Goal: Contribute content: Contribute content

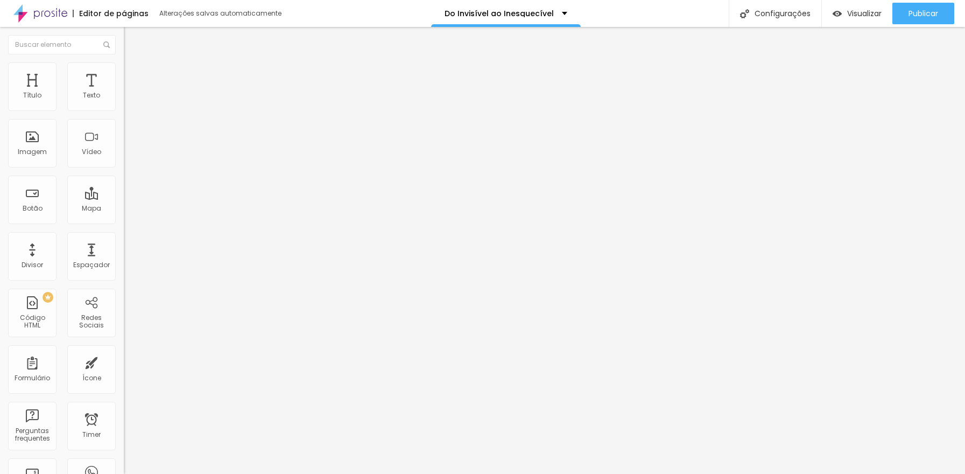
click at [124, 98] on span "Encaixotado" at bounding box center [145, 93] width 42 height 9
click at [134, 74] on span "Estilo" at bounding box center [142, 69] width 17 height 9
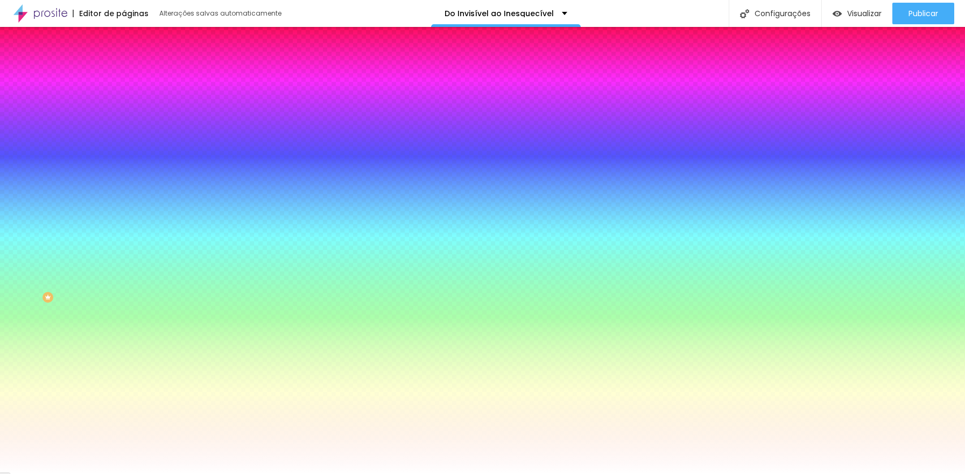
click at [124, 99] on span "Trocar imagem" at bounding box center [153, 94] width 59 height 9
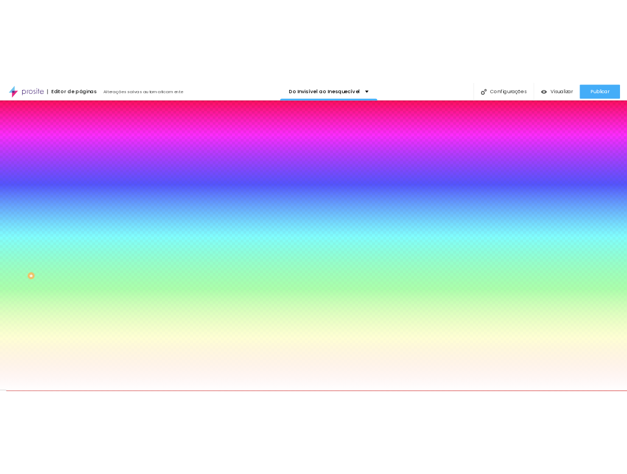
scroll to position [3245, 0]
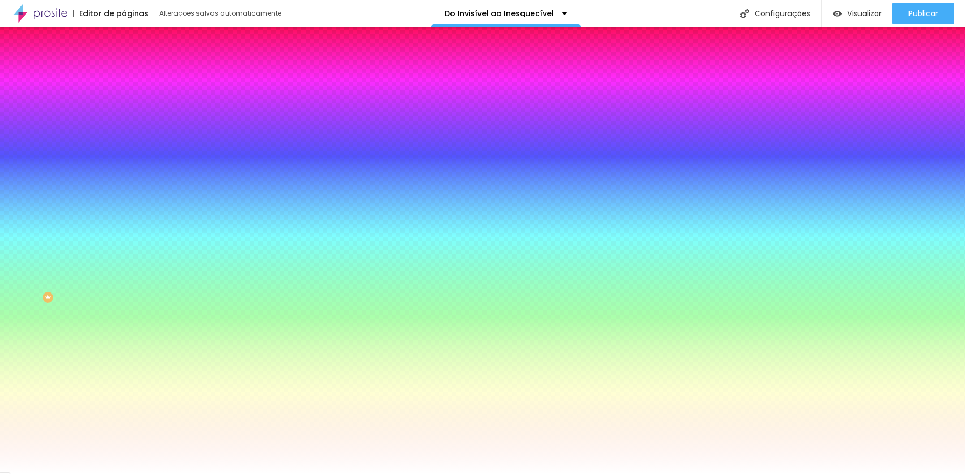
click at [132, 39] on img "button" at bounding box center [136, 39] width 9 height 9
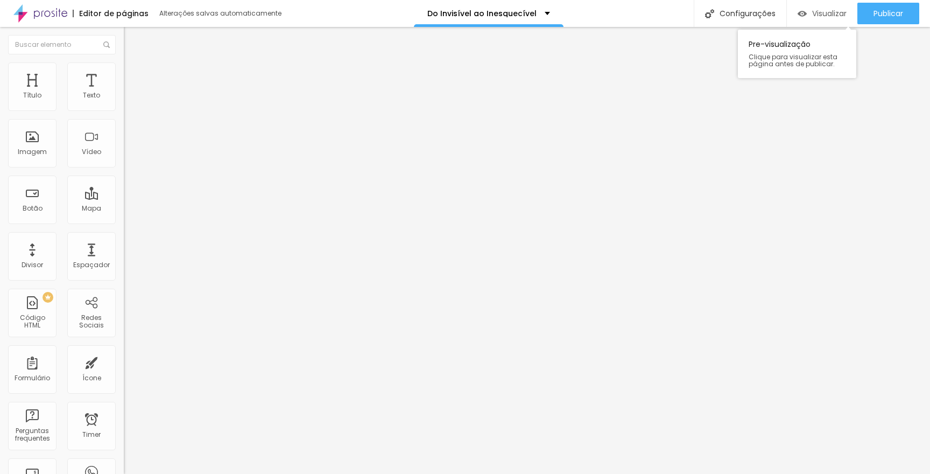
click at [824, 14] on span "Visualizar" at bounding box center [829, 13] width 34 height 9
click at [124, 73] on img at bounding box center [129, 78] width 10 height 10
type input "200"
type input "79"
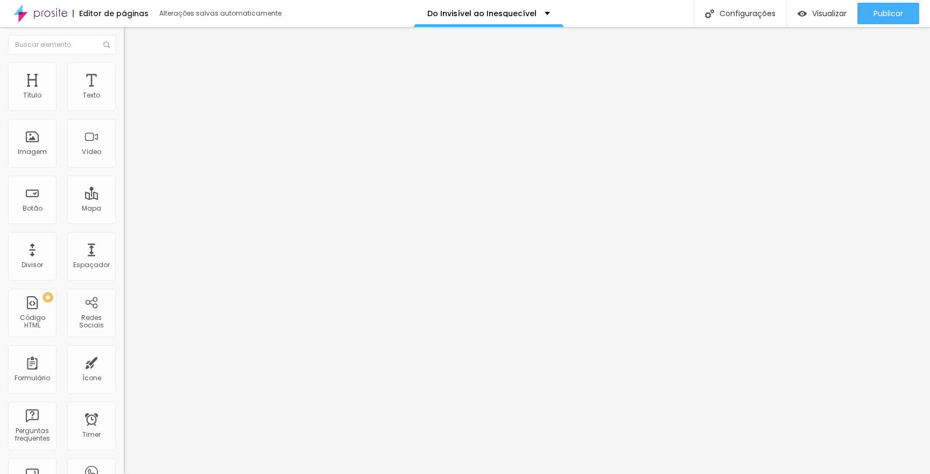
type input "79"
type input "62"
type input "92"
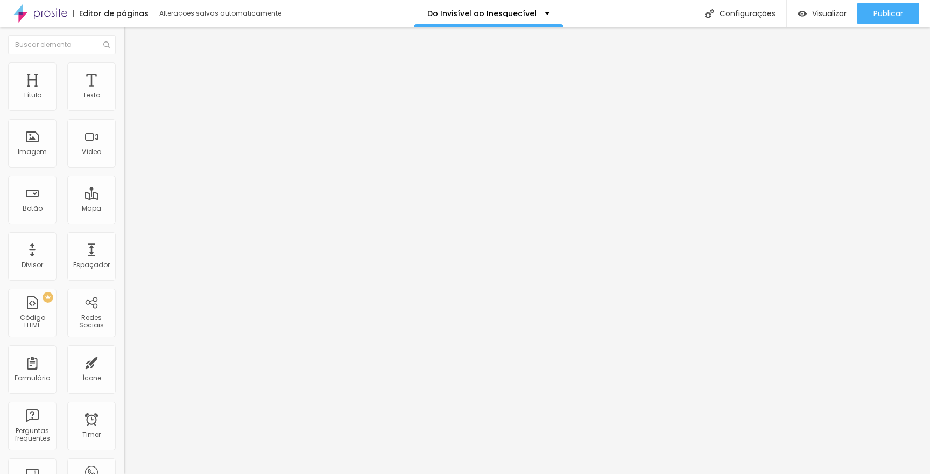
type input "131"
type input "135"
type input "146"
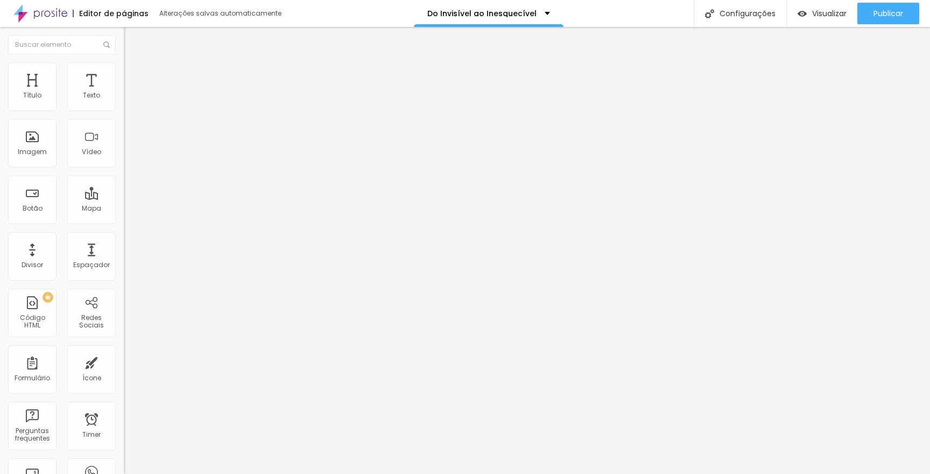
type input "146"
type input "147"
type input "154"
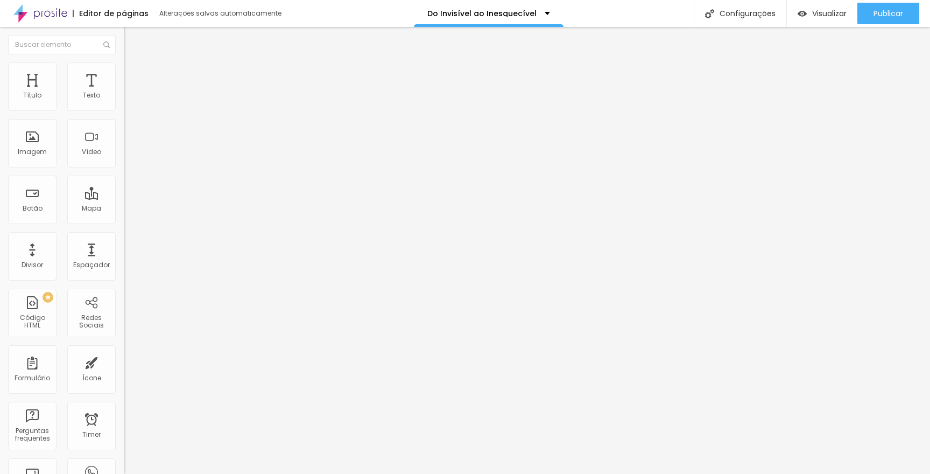
type input "158"
type input "164"
type input "165"
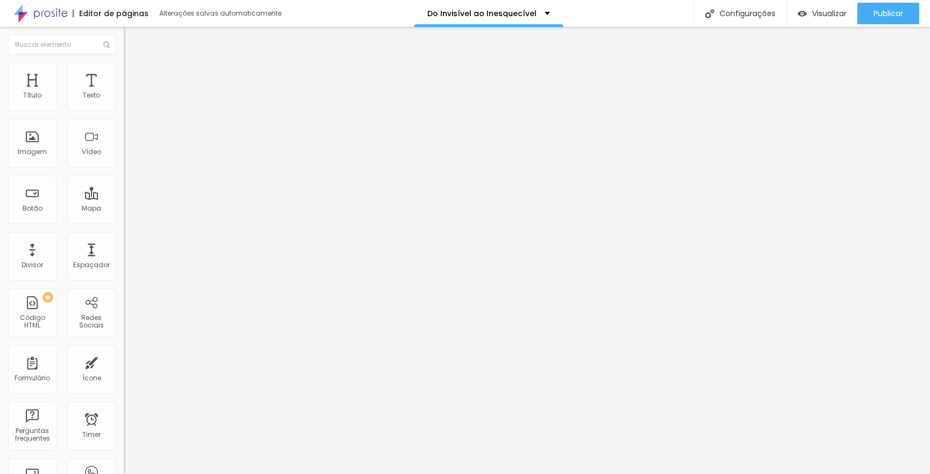
type input "165"
type input "174"
type input "176"
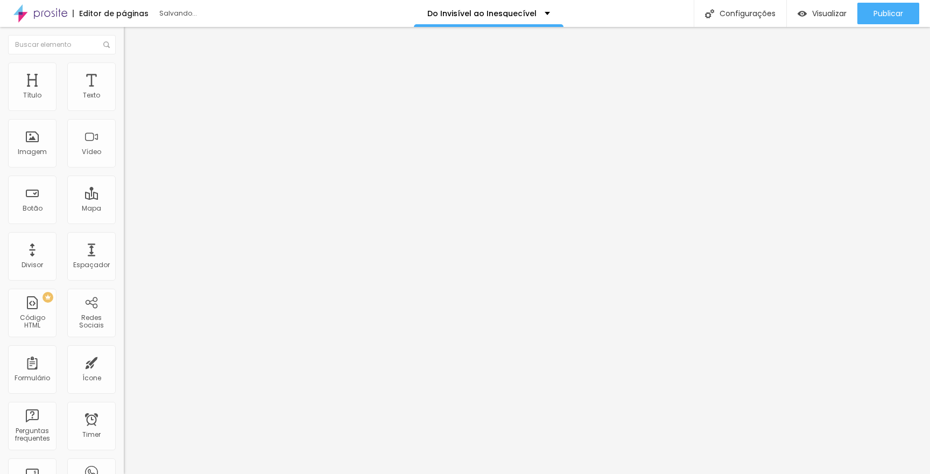
type input "177"
type input "186"
type input "189"
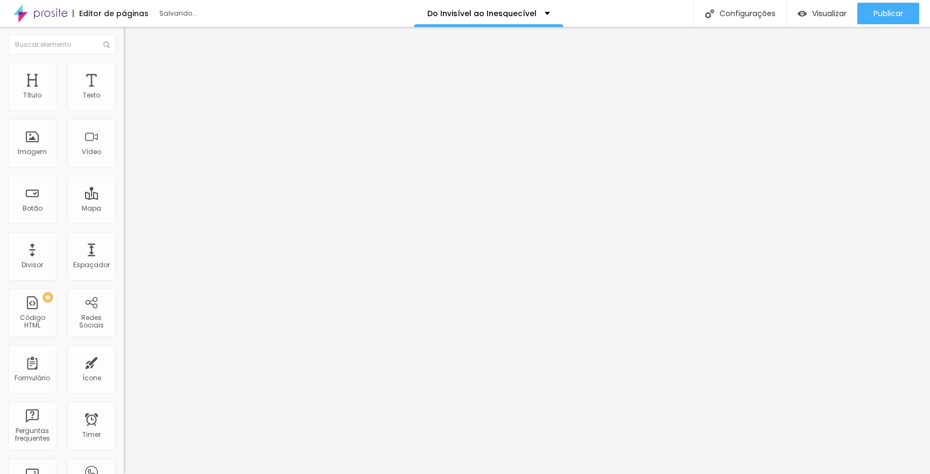
type input "189"
type input "197"
type input "198"
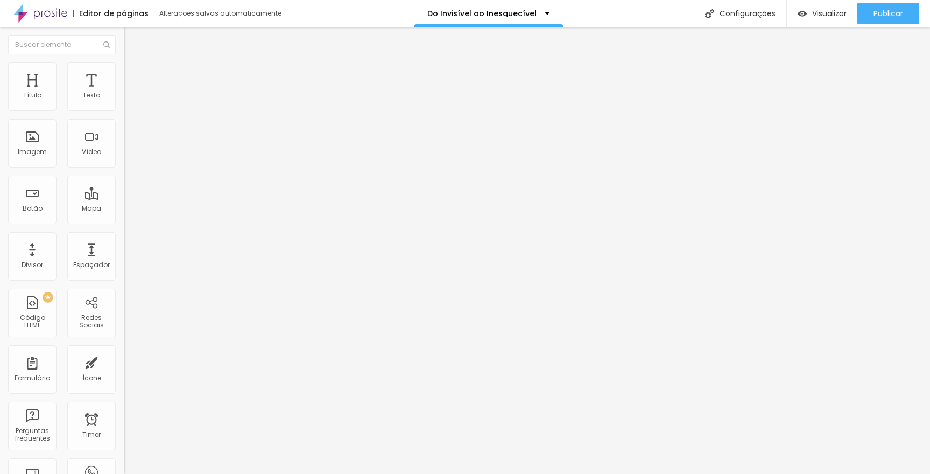
type input "201"
type input "204"
type input "209"
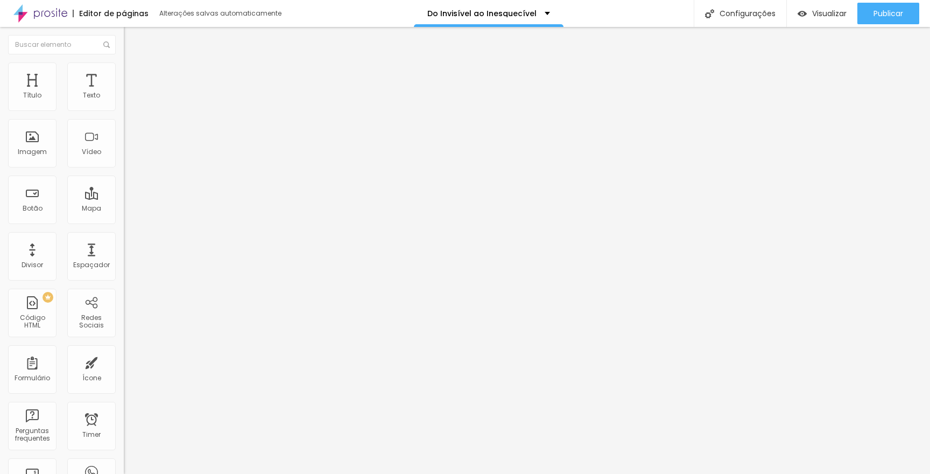
type input "209"
type input "212"
type input "216"
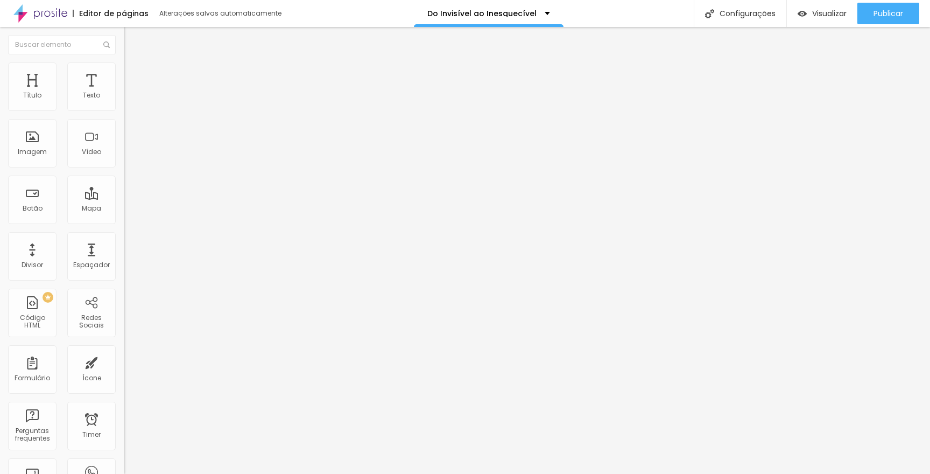
type input "218"
type input "221"
type input "224"
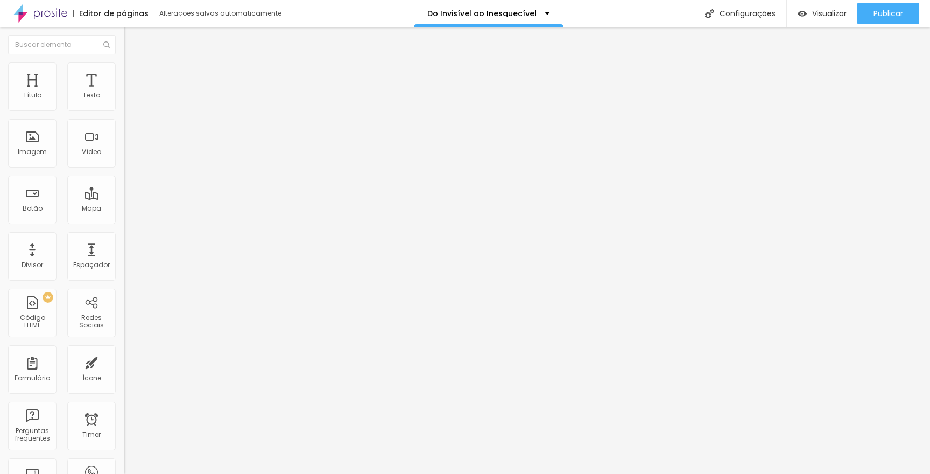
type input "224"
type input "226"
type input "227"
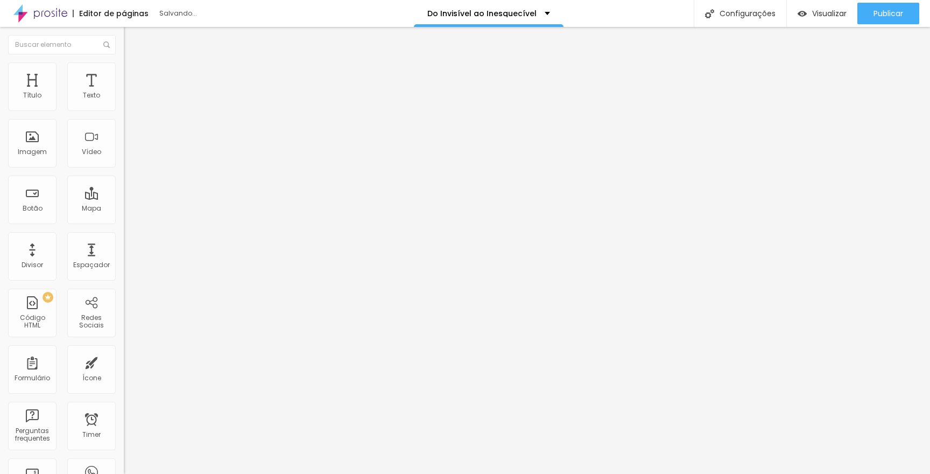
type input "230"
type input "233"
type input "234"
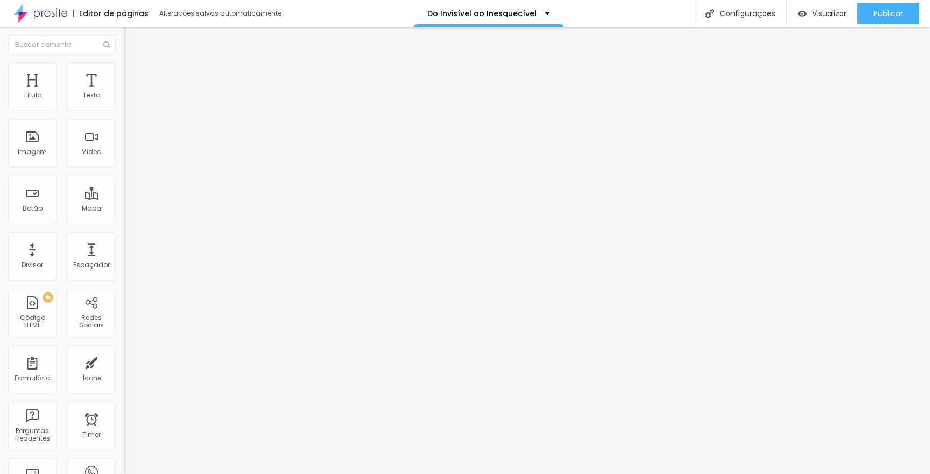
type input "234"
type input "236"
type input "238"
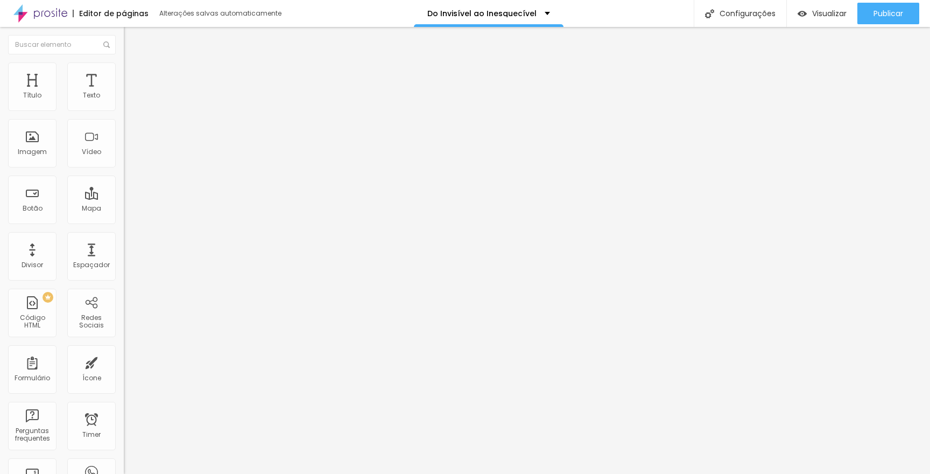
type input "239"
type input "242"
type input "245"
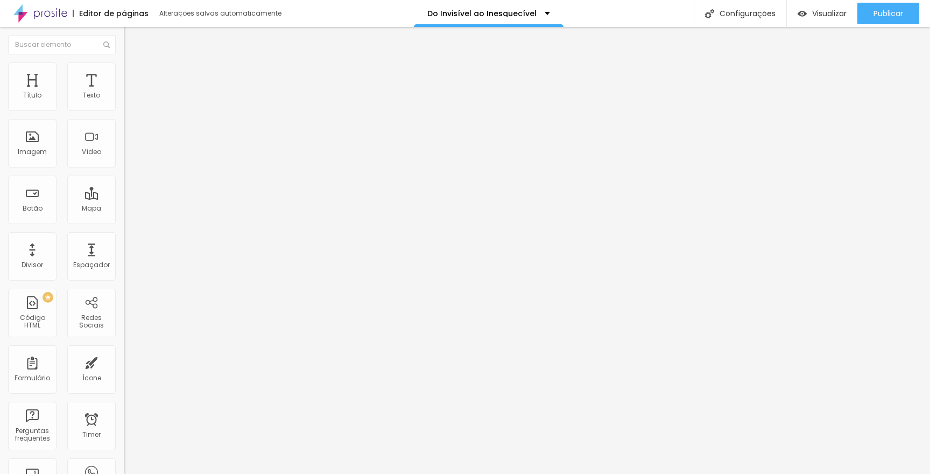
type input "245"
click at [124, 361] on input "range" at bounding box center [158, 365] width 69 height 9
click at [124, 68] on img at bounding box center [129, 67] width 10 height 10
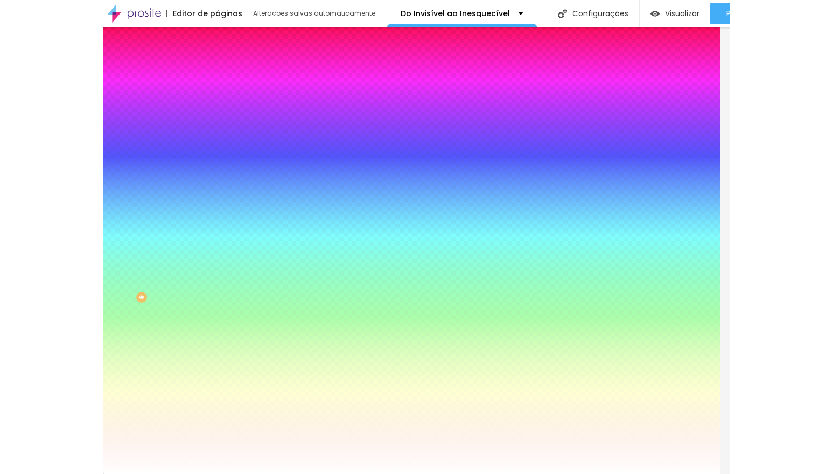
scroll to position [0, 0]
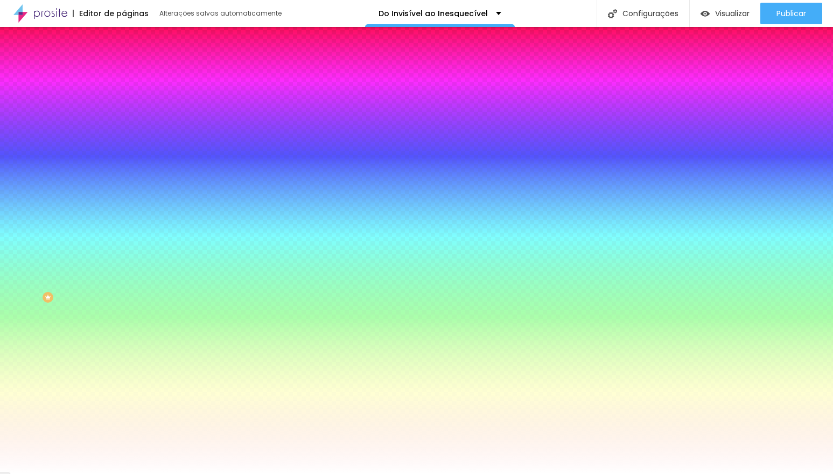
click at [124, 99] on span "Trocar imagem" at bounding box center [153, 94] width 59 height 9
click at [496, 12] on div "Do Invisível ao Inesquecível" at bounding box center [440, 13] width 150 height 27
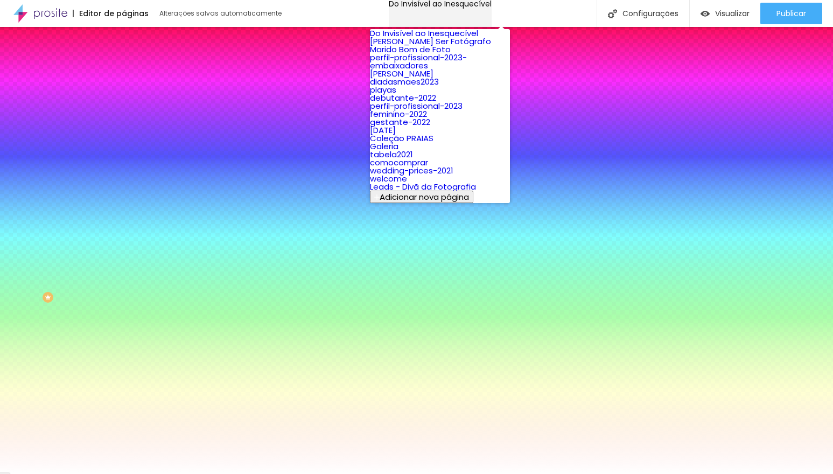
click at [492, 8] on div "Do Invisível ao Inesquecível" at bounding box center [440, 4] width 103 height 8
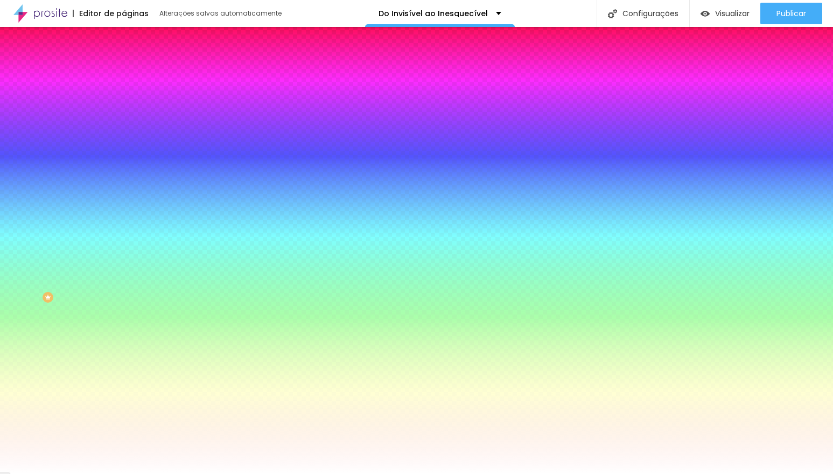
click at [134, 76] on span "Avançado" at bounding box center [152, 80] width 36 height 9
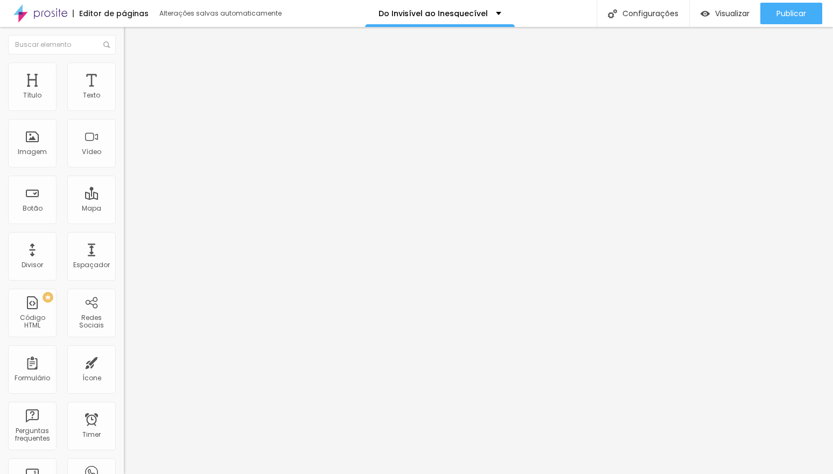
click at [124, 70] on li "Estilo" at bounding box center [186, 67] width 124 height 11
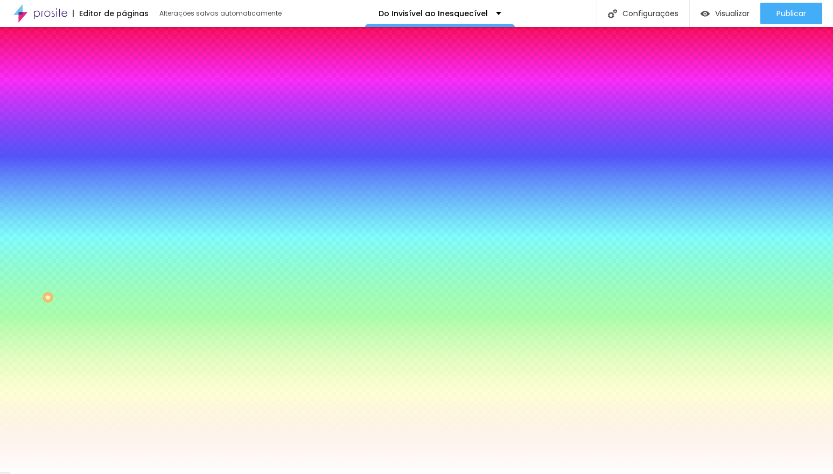
click at [124, 61] on img at bounding box center [129, 57] width 10 height 10
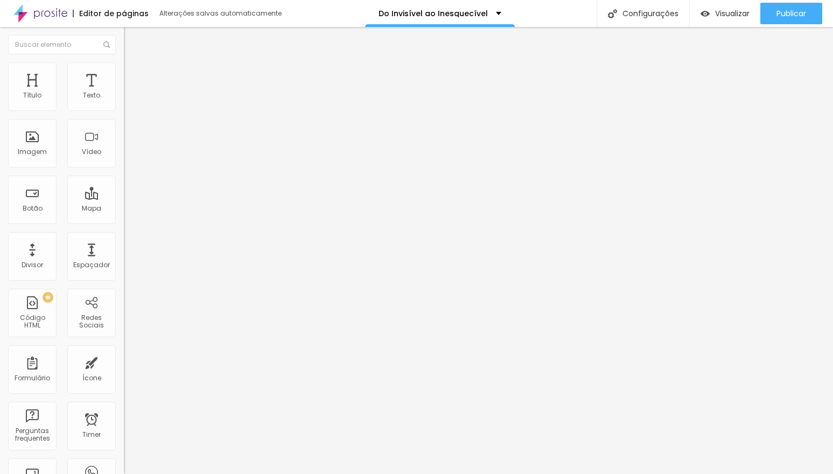
click at [124, 66] on img at bounding box center [129, 67] width 10 height 10
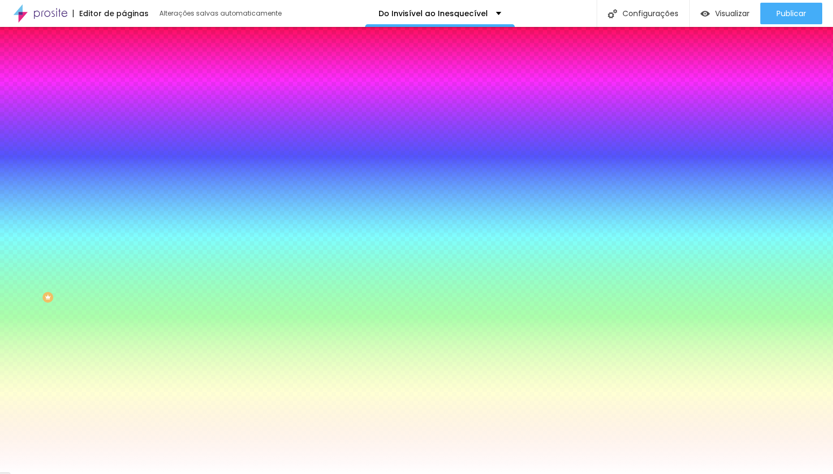
click at [124, 73] on img at bounding box center [129, 78] width 10 height 10
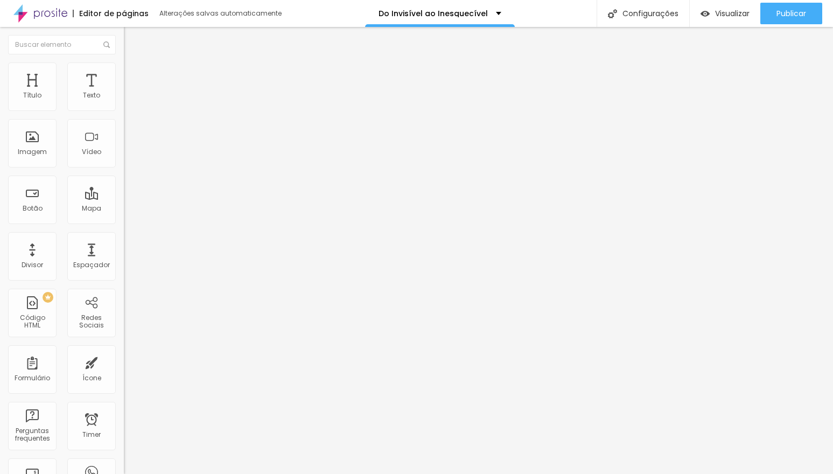
click at [124, 72] on li "Estilo" at bounding box center [186, 67] width 124 height 11
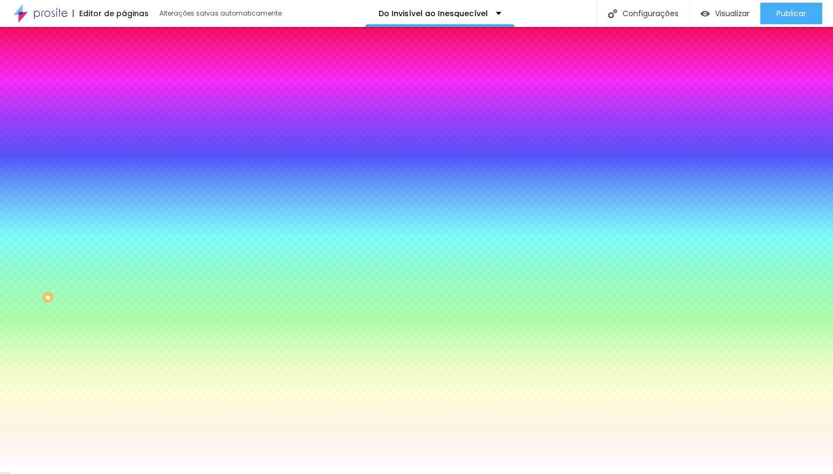
click at [134, 64] on span "Conteúdo" at bounding box center [150, 58] width 33 height 9
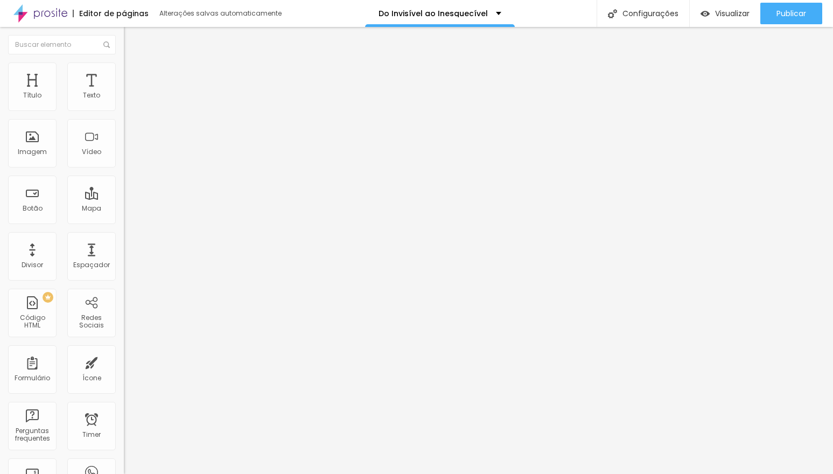
click at [124, 108] on img at bounding box center [128, 112] width 8 height 8
click at [124, 71] on li "Estilo" at bounding box center [186, 67] width 124 height 11
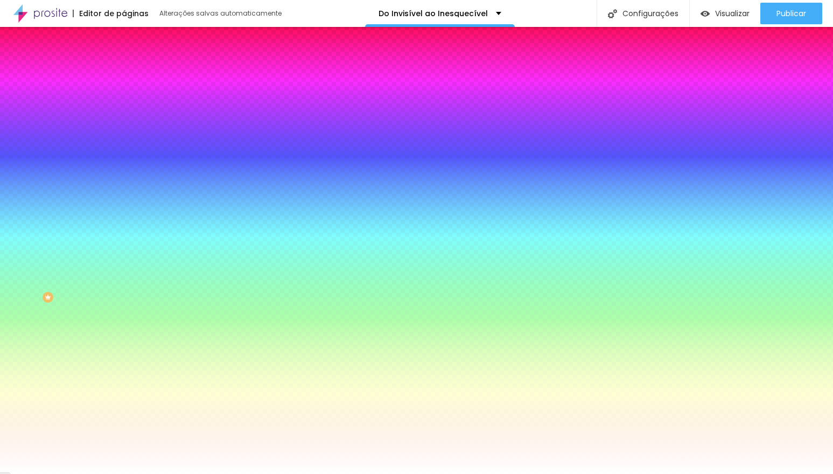
click at [124, 73] on li "Avançado" at bounding box center [186, 78] width 124 height 11
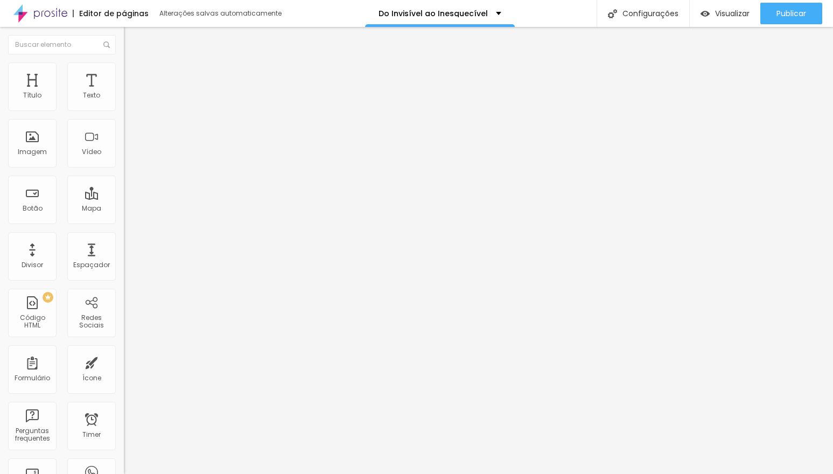
type input "5"
type input "10"
type input "15"
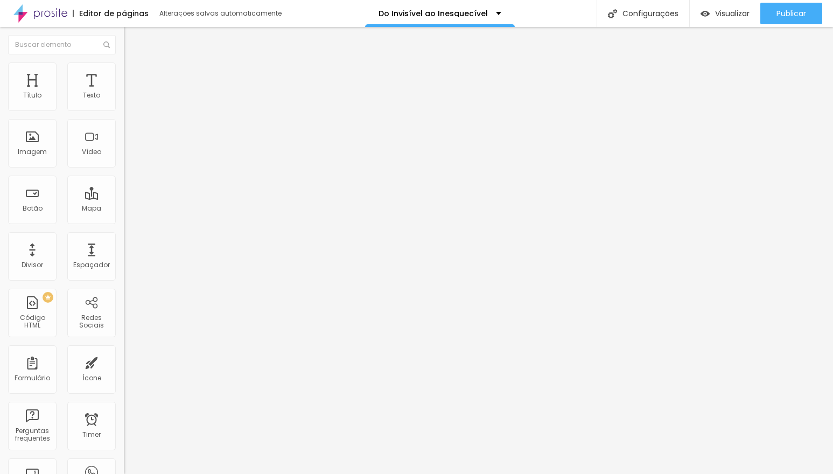
type input "15"
type input "20"
type input "25"
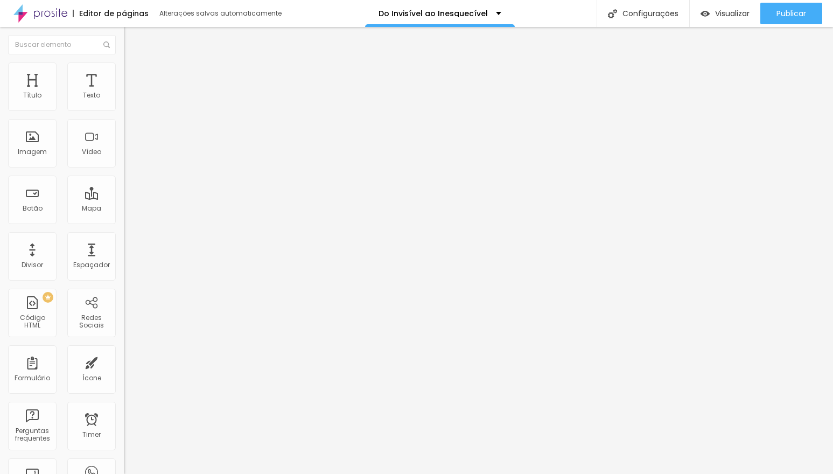
type input "30"
type input "35"
type input "30"
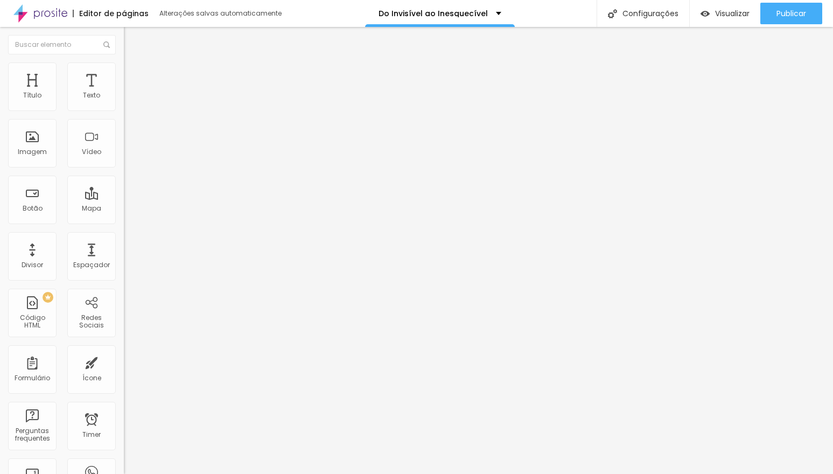
type input "30"
type input "25"
type input "20"
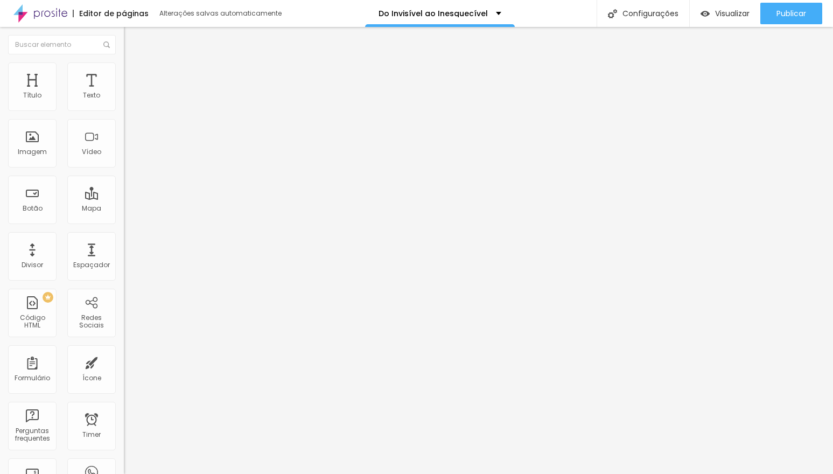
type input "15"
type input "10"
type input "5"
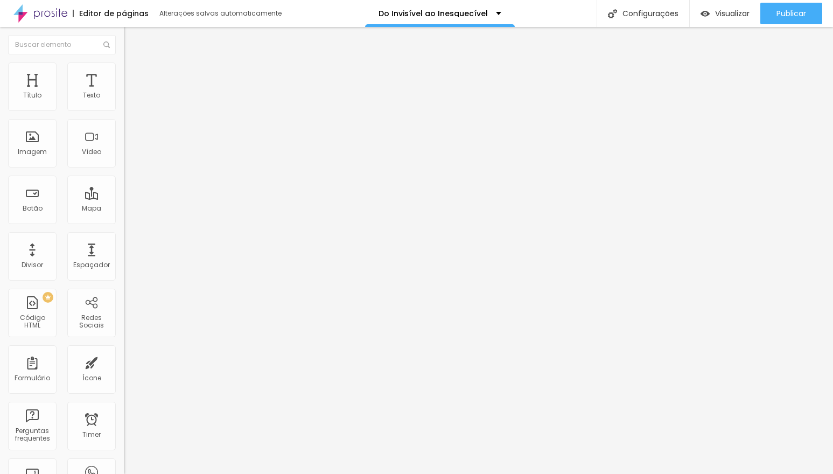
type input "5"
type input "0"
drag, startPoint x: 22, startPoint y: 106, endPoint x: 9, endPoint y: 106, distance: 12.4
click at [124, 209] on input "range" at bounding box center [158, 213] width 69 height 9
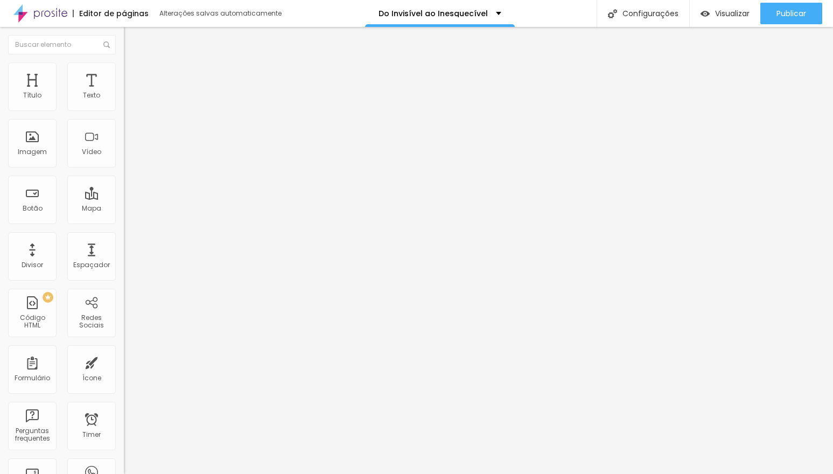
click at [124, 62] on li "Conteúdo" at bounding box center [186, 57] width 124 height 11
click at [124, 107] on img at bounding box center [128, 103] width 8 height 8
click at [124, 73] on li "Avançado" at bounding box center [186, 78] width 124 height 11
type input "5"
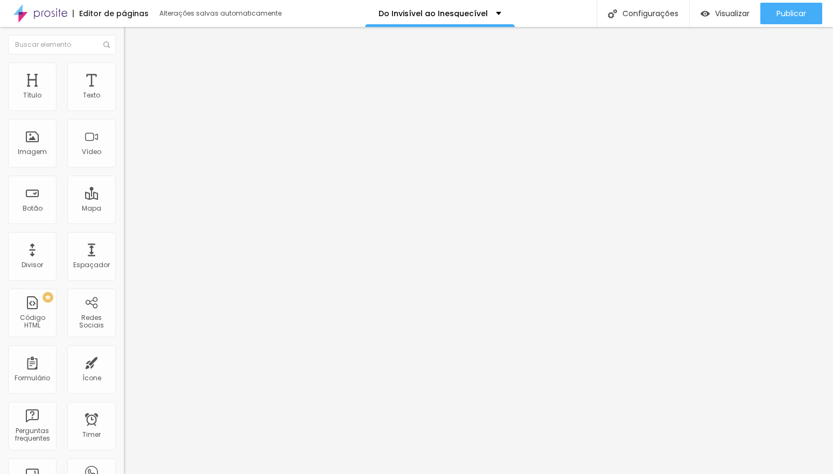
type input "10"
type input "15"
type input "25"
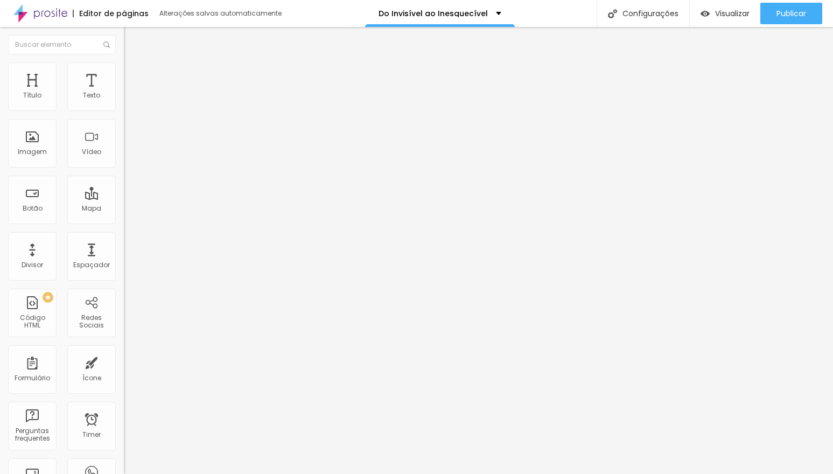
type input "25"
type input "35"
type input "40"
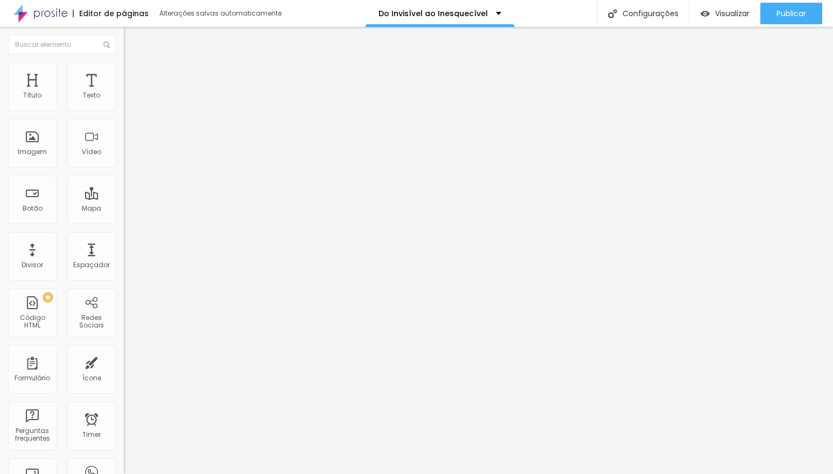
type input "35"
type input "30"
type input "25"
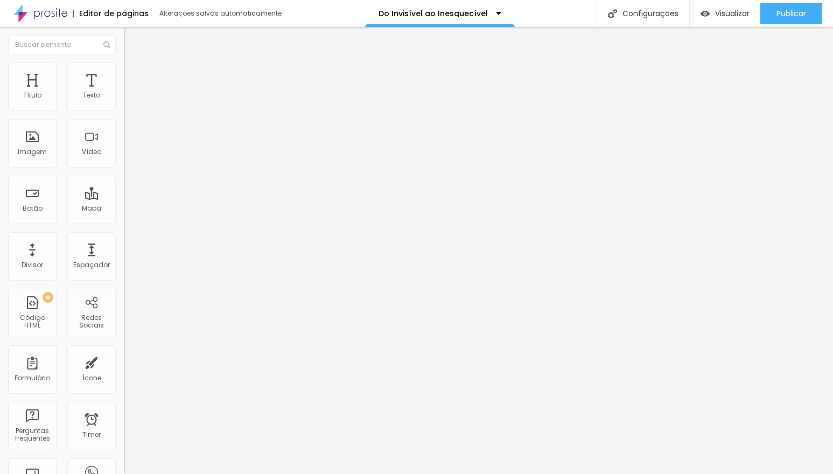
type input "25"
type input "20"
type input "15"
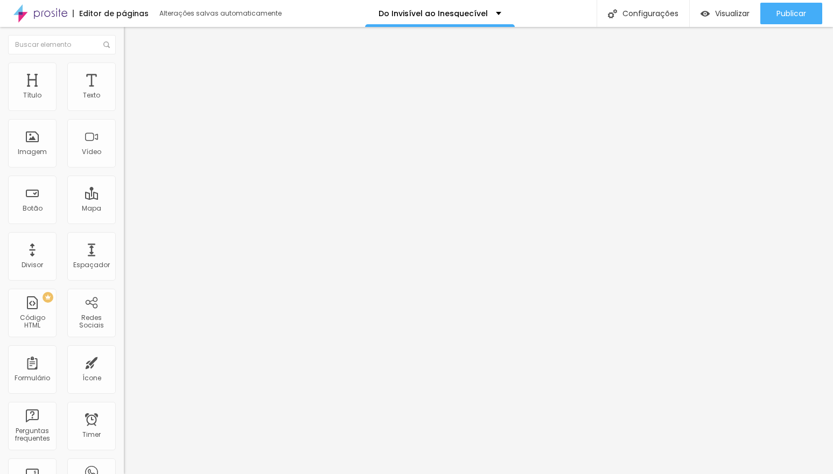
type input "10"
type input "5"
drag, startPoint x: 26, startPoint y: 107, endPoint x: 35, endPoint y: 111, distance: 9.6
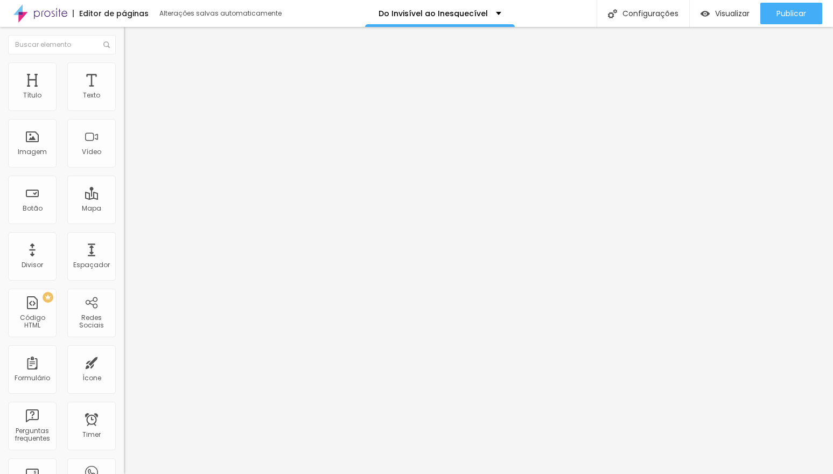
click at [124, 114] on div "5 px Espaçamento Interno" at bounding box center [186, 160] width 124 height 152
type input "0"
drag, startPoint x: 24, startPoint y: 107, endPoint x: 0, endPoint y: 108, distance: 23.7
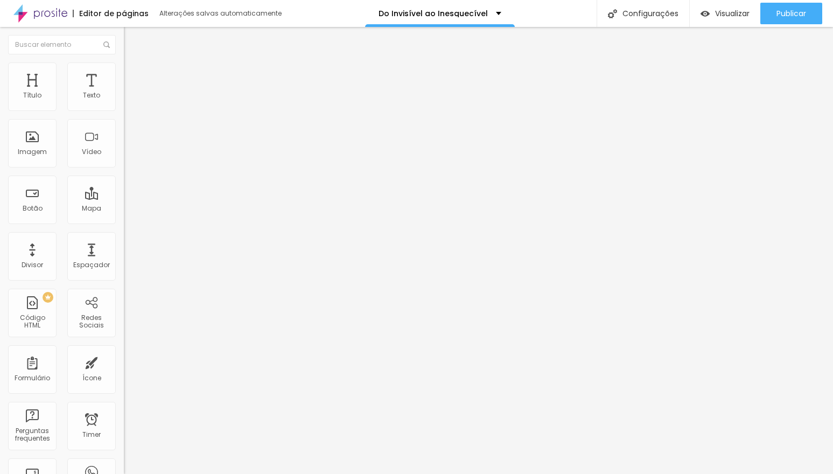
click at [124, 108] on div "0 px Espaçamento Interno ID Html Classes Html Visível nos dispositivos Celular …" at bounding box center [186, 234] width 124 height 301
click at [134, 73] on span "Estilo" at bounding box center [142, 69] width 17 height 9
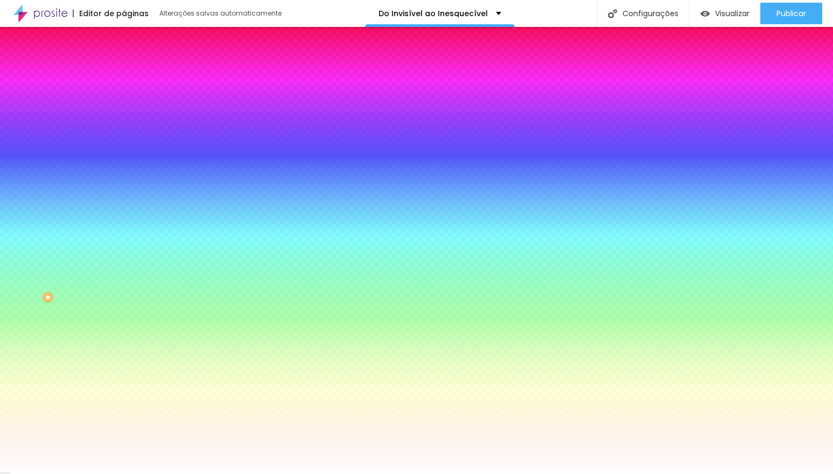
click at [124, 62] on li "Conteúdo" at bounding box center [186, 57] width 124 height 11
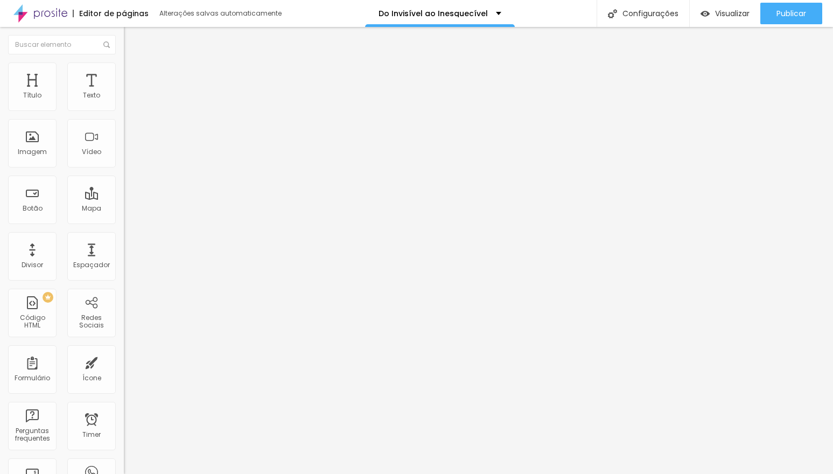
click at [124, 98] on img at bounding box center [128, 94] width 8 height 8
click at [124, 109] on img at bounding box center [128, 112] width 8 height 8
click at [124, 107] on img at bounding box center [128, 103] width 8 height 8
click at [134, 74] on span "Estilo" at bounding box center [142, 69] width 17 height 9
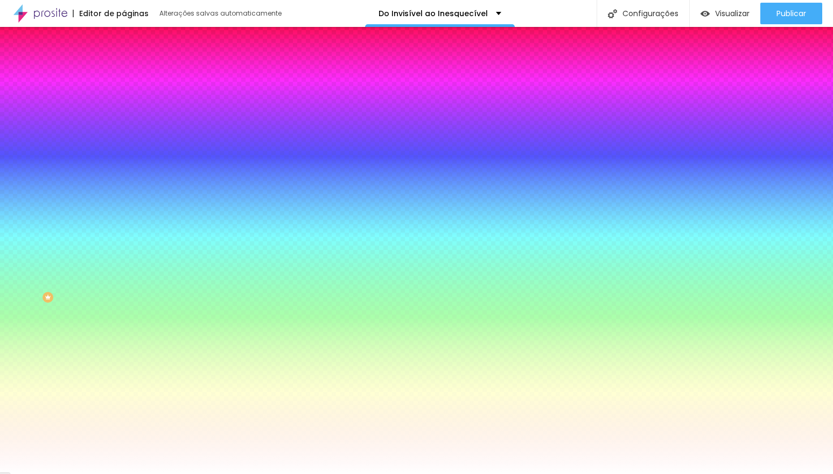
click at [124, 62] on li "Conteúdo" at bounding box center [186, 57] width 124 height 11
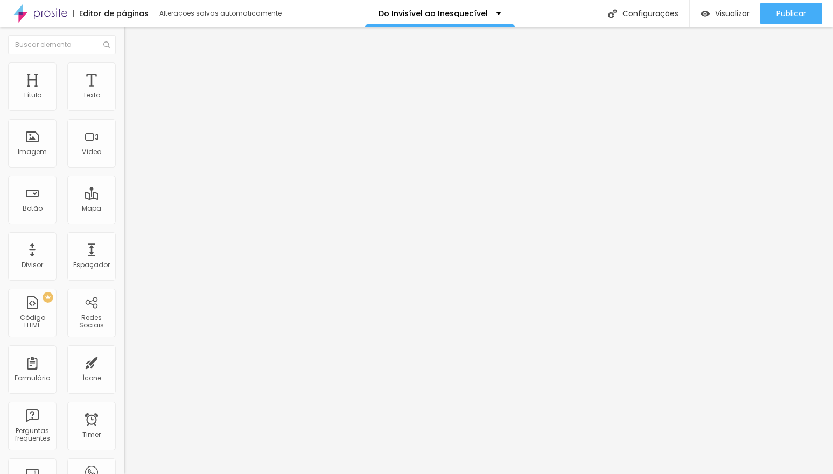
click at [132, 41] on img "button" at bounding box center [136, 39] width 9 height 9
click at [132, 43] on img "button" at bounding box center [136, 39] width 9 height 9
click at [92, 140] on div "Vídeo" at bounding box center [91, 143] width 48 height 48
click at [124, 161] on span "4:3 Standard" at bounding box center [146, 156] width 44 height 9
click at [124, 174] on span "Wide" at bounding box center [132, 169] width 17 height 9
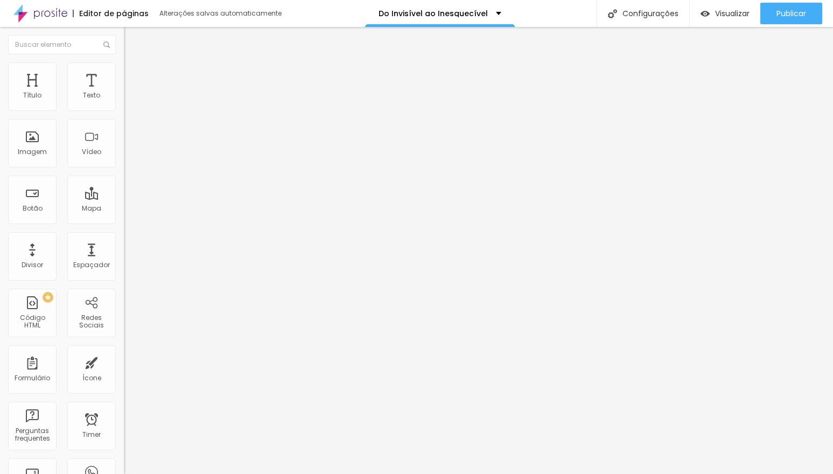
click at [124, 167] on span "Ultrawide" at bounding box center [139, 162] width 31 height 9
click at [124, 202] on div at bounding box center [186, 202] width 124 height 0
click at [124, 98] on span "Encaixotado" at bounding box center [145, 93] width 42 height 9
click at [134, 72] on span "Estilo" at bounding box center [142, 69] width 17 height 9
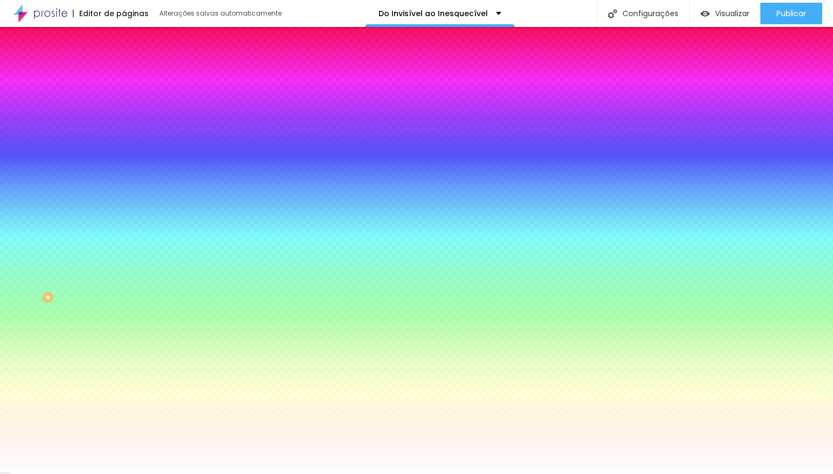
click at [128, 191] on icon "button" at bounding box center [129, 189] width 2 height 2
radio input "false"
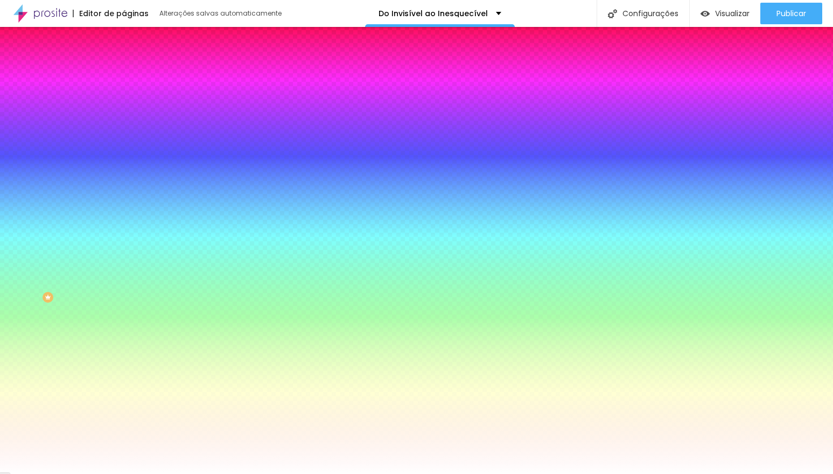
radio input "false"
radio input "true"
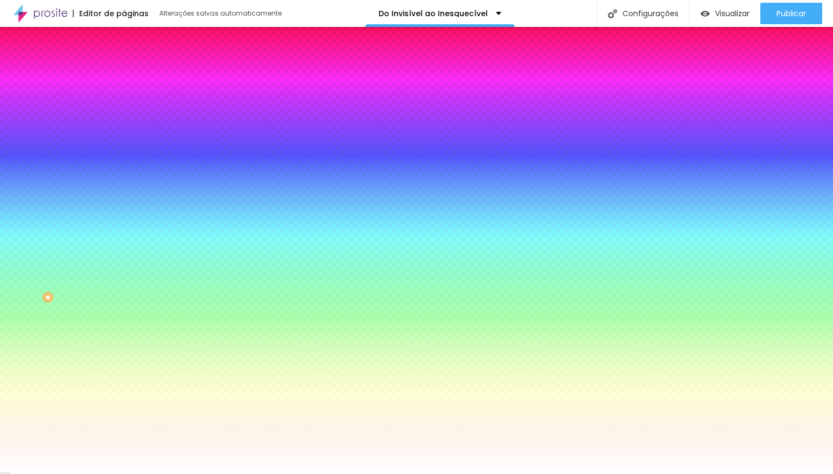
radio input "false"
click at [233, 473] on div at bounding box center [416, 480] width 833 height 0
click at [67, 473] on div at bounding box center [416, 474] width 833 height 0
click at [124, 223] on button "button" at bounding box center [131, 217] width 15 height 11
click at [110, 473] on div at bounding box center [416, 474] width 833 height 0
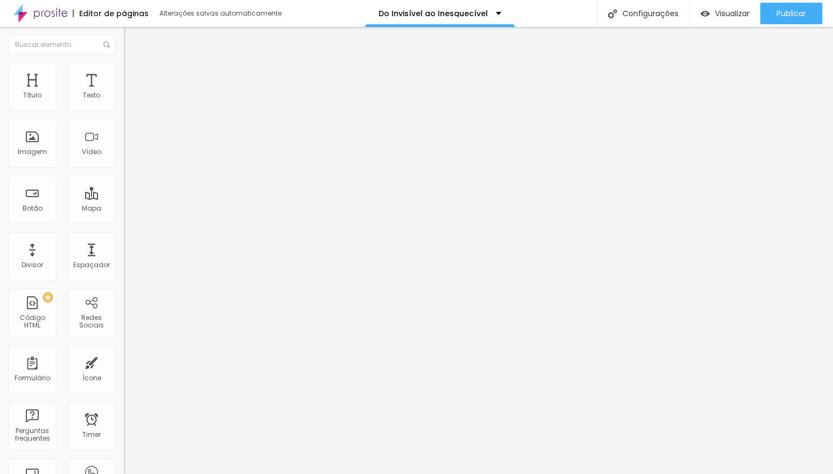
click at [134, 72] on span "Estilo" at bounding box center [142, 69] width 17 height 9
type input "95"
type input "84"
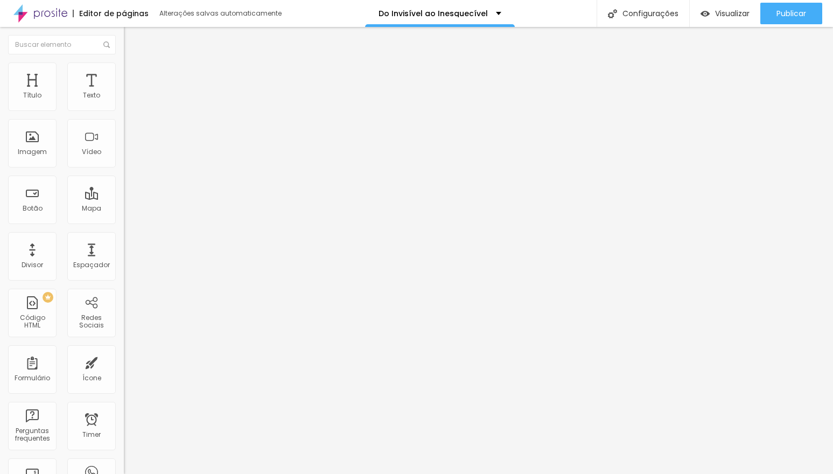
type input "79"
type input "76"
type input "75"
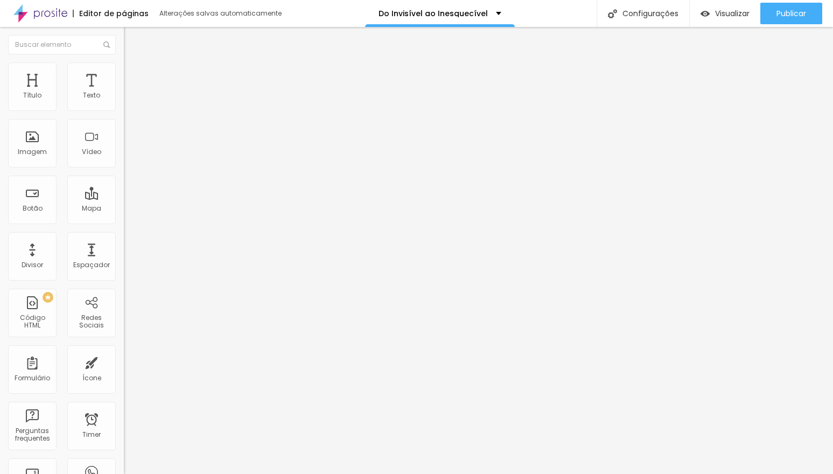
type input "75"
type input "74"
type input "73"
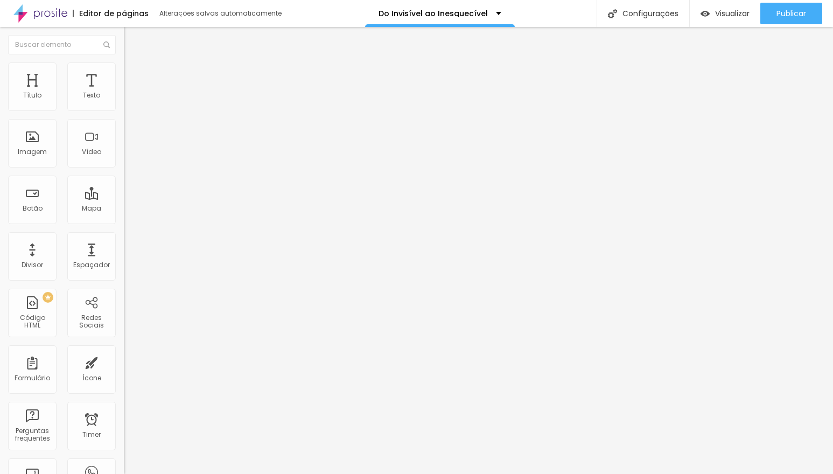
type input "72"
type input "71"
type input "70"
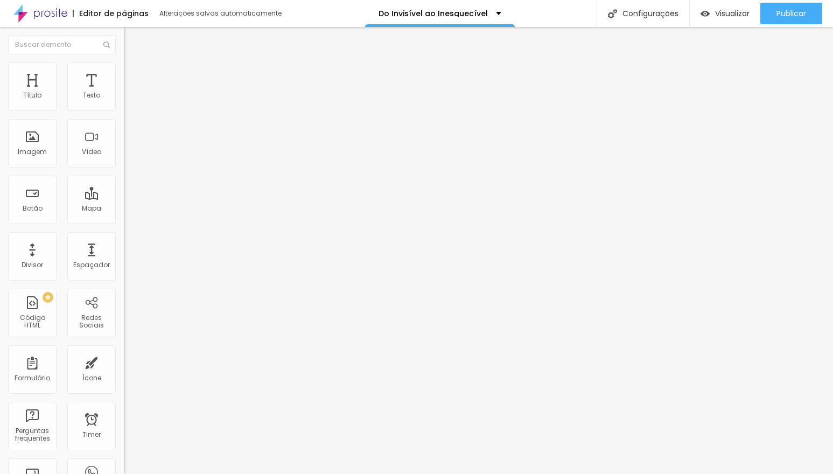
type input "70"
type input "69"
type input "68"
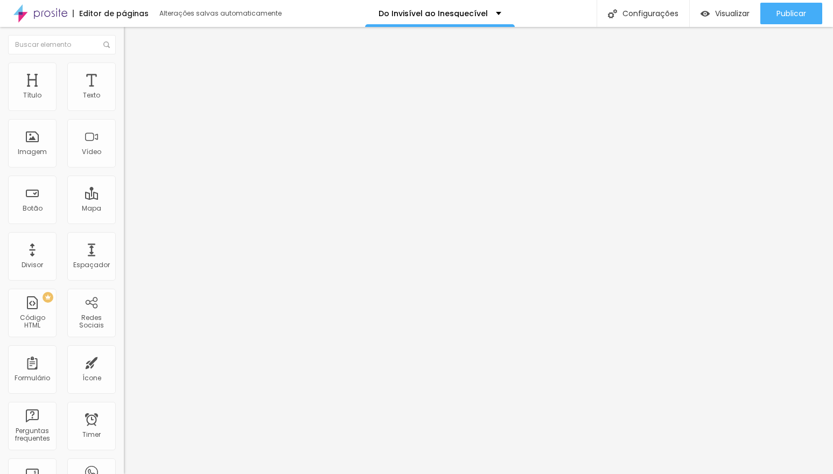
type input "67"
type input "66"
type input "65"
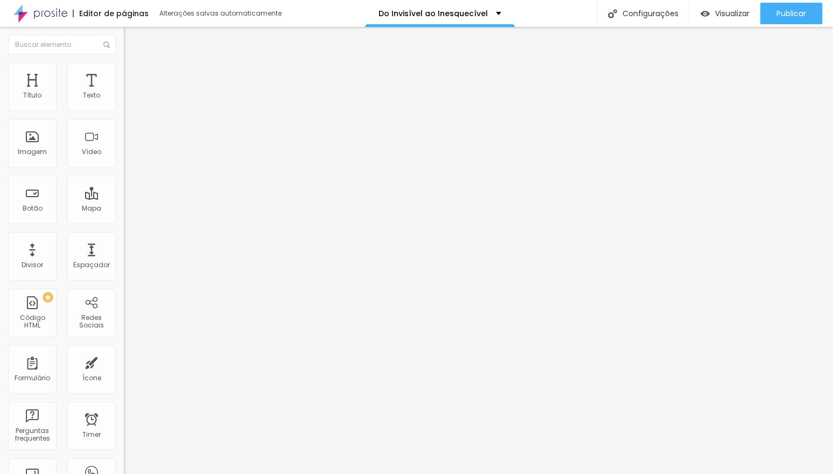
type input "65"
type input "64"
type input "63"
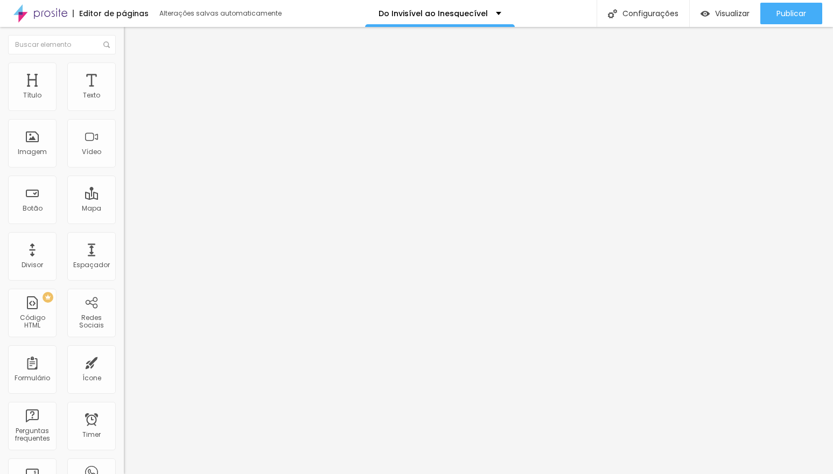
type input "62"
type input "61"
type input "60"
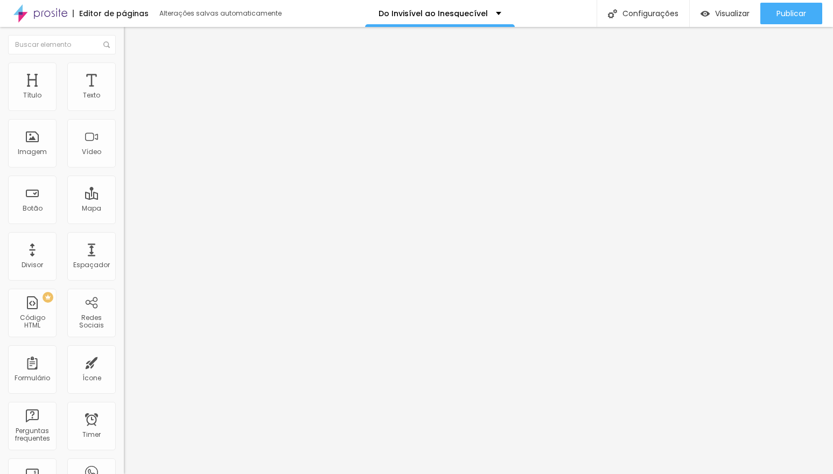
type input "60"
type input "59"
type input "58"
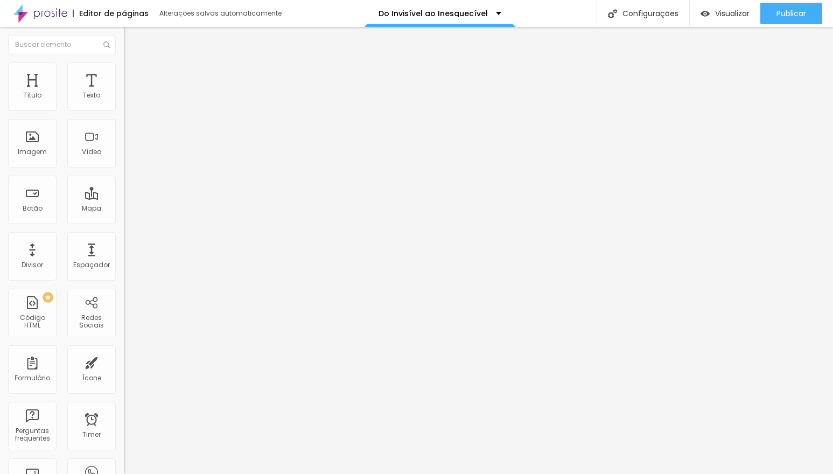
type input "57"
type input "56"
type input "54"
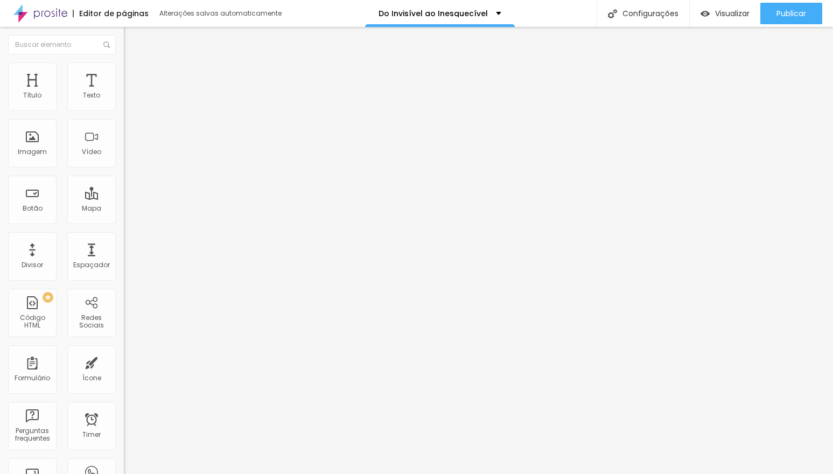
type input "54"
type input "52"
type input "51"
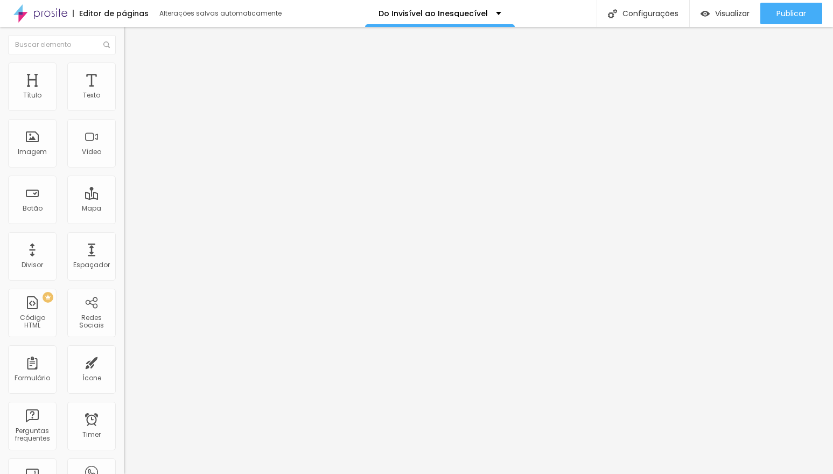
type input "52"
type input "53"
type input "54"
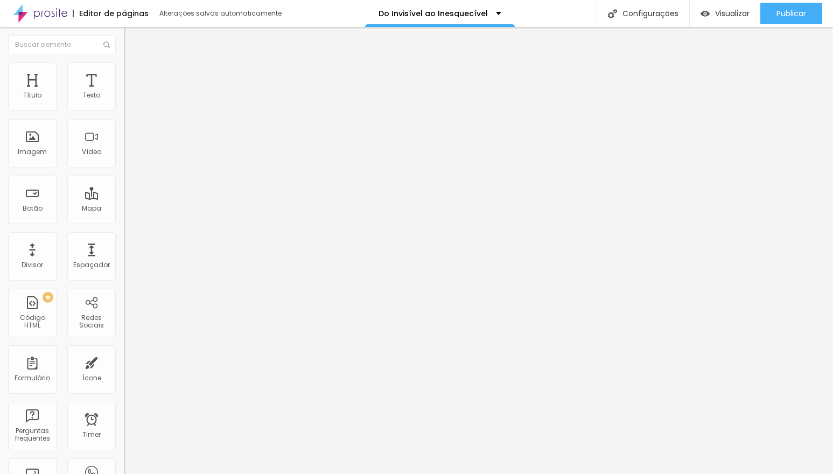
type input "54"
type input "55"
type input "56"
drag, startPoint x: 113, startPoint y: 117, endPoint x: 50, endPoint y: 115, distance: 62.5
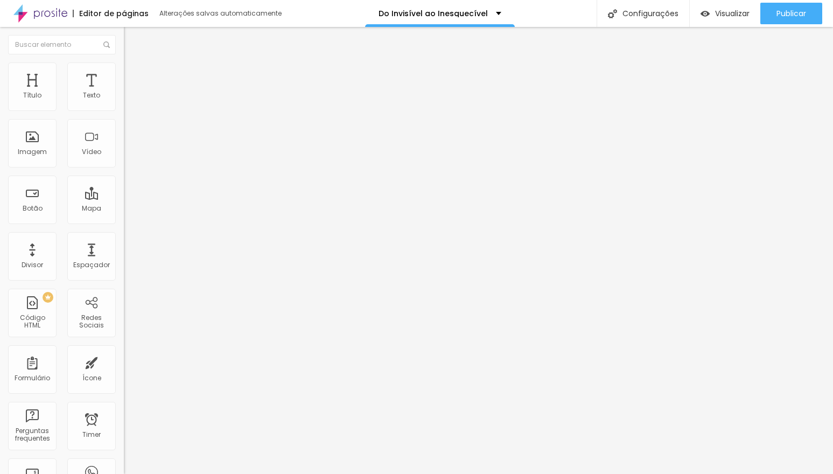
click at [124, 110] on input "range" at bounding box center [158, 106] width 69 height 9
click at [134, 73] on span "Estilo" at bounding box center [142, 69] width 17 height 9
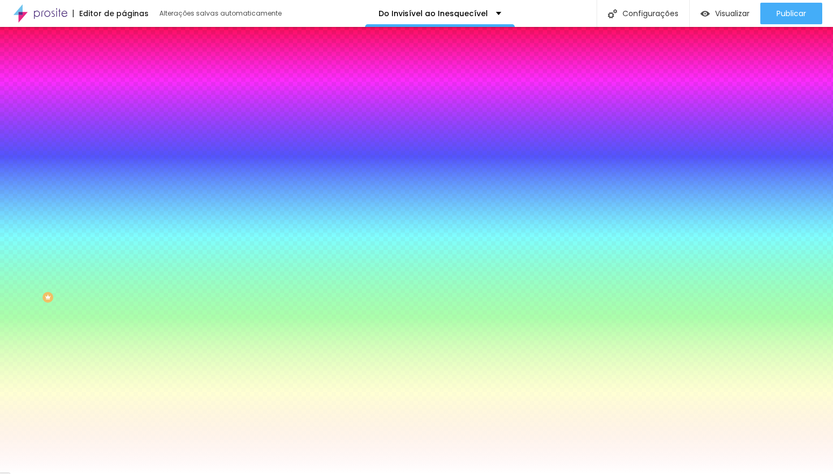
click at [124, 99] on span "Trocar imagem" at bounding box center [153, 94] width 59 height 9
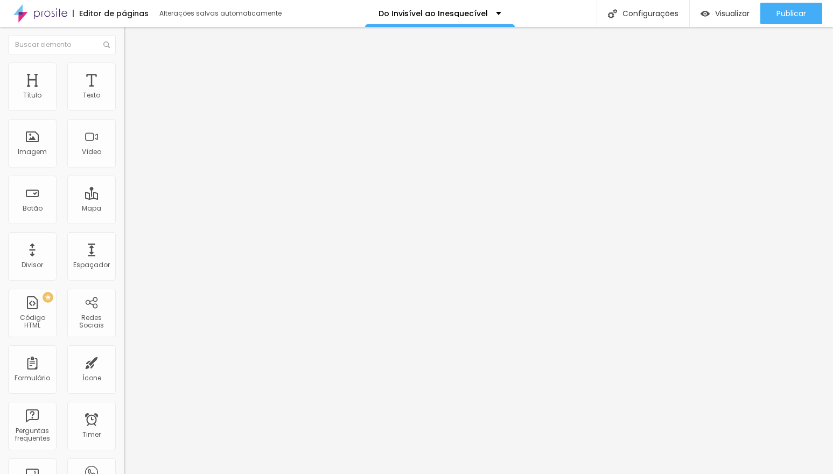
click at [124, 69] on img at bounding box center [129, 67] width 10 height 10
drag, startPoint x: 48, startPoint y: 115, endPoint x: 35, endPoint y: 113, distance: 13.6
click at [124, 110] on input "range" at bounding box center [158, 106] width 69 height 9
click at [134, 76] on span "Avançado" at bounding box center [152, 80] width 36 height 9
click at [134, 74] on span "Estilo" at bounding box center [142, 69] width 17 height 9
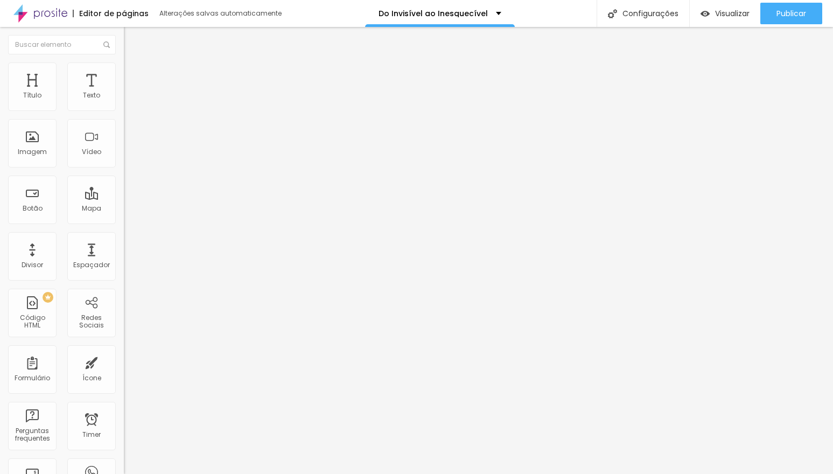
drag, startPoint x: 32, startPoint y: 115, endPoint x: 40, endPoint y: 114, distance: 8.1
click at [124, 110] on input "range" at bounding box center [158, 106] width 69 height 9
click at [134, 76] on span "Avançado" at bounding box center [152, 80] width 36 height 9
drag, startPoint x: 32, startPoint y: 106, endPoint x: 59, endPoint y: 107, distance: 26.9
click at [124, 209] on input "range" at bounding box center [158, 213] width 69 height 9
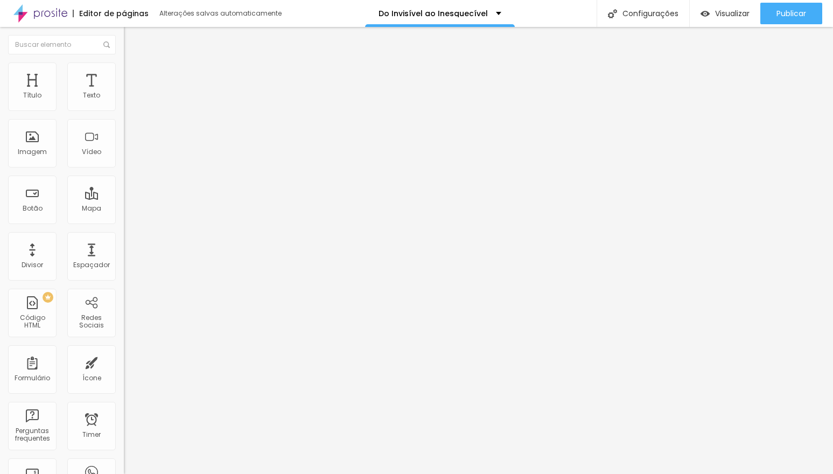
click at [124, 361] on input "range" at bounding box center [158, 365] width 69 height 9
click at [124, 209] on input "range" at bounding box center [158, 213] width 69 height 9
drag, startPoint x: 32, startPoint y: 128, endPoint x: 58, endPoint y: 128, distance: 25.3
click at [124, 361] on input "range" at bounding box center [158, 365] width 69 height 9
click at [132, 37] on img "button" at bounding box center [136, 39] width 9 height 9
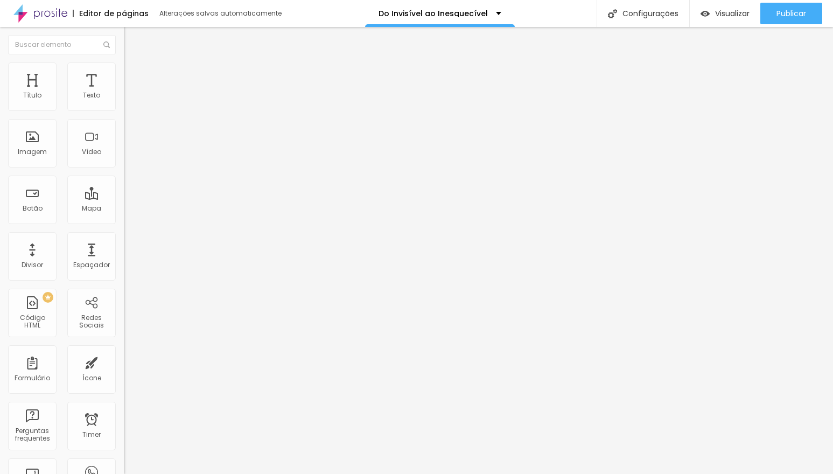
click at [132, 40] on img "button" at bounding box center [136, 39] width 9 height 9
click at [34, 270] on div "Divisor" at bounding box center [32, 256] width 48 height 48
click at [134, 73] on span "Avançado" at bounding box center [152, 69] width 36 height 9
drag, startPoint x: 30, startPoint y: 105, endPoint x: 58, endPoint y: 107, distance: 28.1
click at [124, 198] on input "range" at bounding box center [158, 202] width 69 height 9
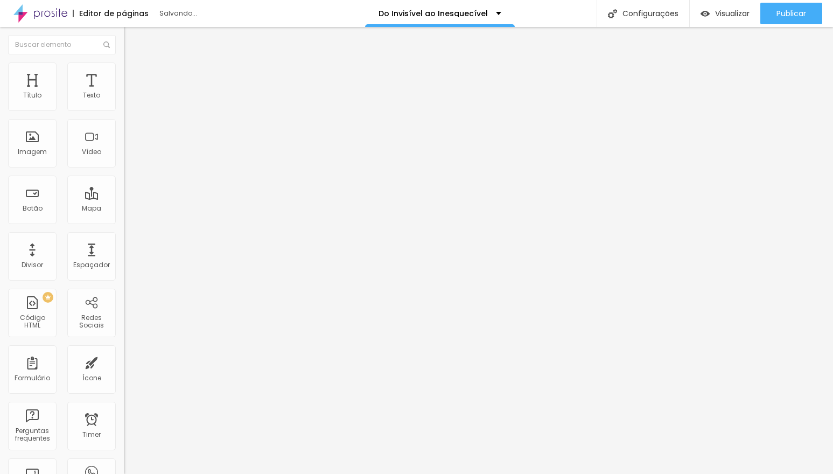
drag, startPoint x: 32, startPoint y: 128, endPoint x: 58, endPoint y: 128, distance: 25.8
click at [124, 350] on input "range" at bounding box center [158, 354] width 69 height 9
click at [124, 62] on li "Estilo" at bounding box center [186, 57] width 124 height 11
click at [128, 100] on icon "button" at bounding box center [129, 99] width 2 height 2
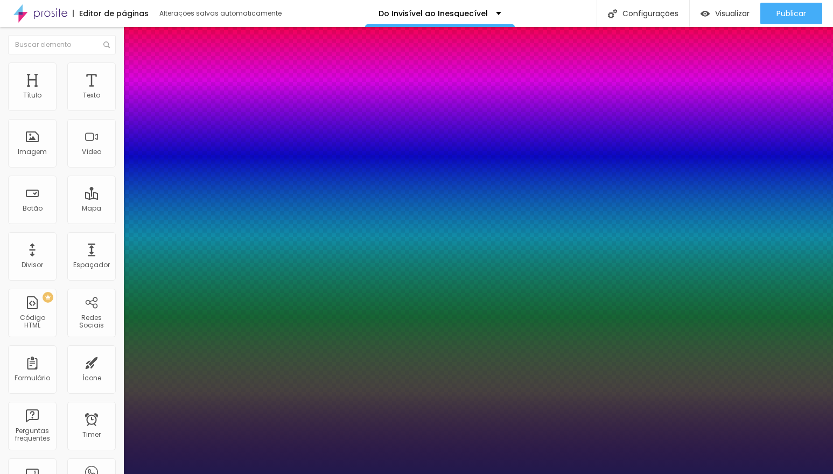
click at [435, 473] on div at bounding box center [416, 474] width 833 height 0
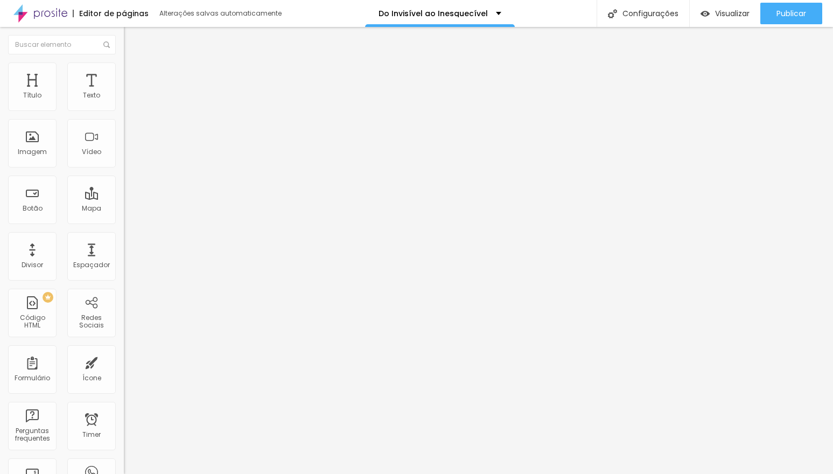
click at [132, 40] on img "button" at bounding box center [136, 39] width 9 height 9
click at [124, 161] on span "4:3 Standard" at bounding box center [146, 156] width 44 height 9
click at [124, 167] on span "Ultrawide" at bounding box center [139, 162] width 31 height 9
click at [124, 202] on div at bounding box center [186, 202] width 124 height 0
click at [134, 74] on span "Estilo" at bounding box center [142, 69] width 17 height 9
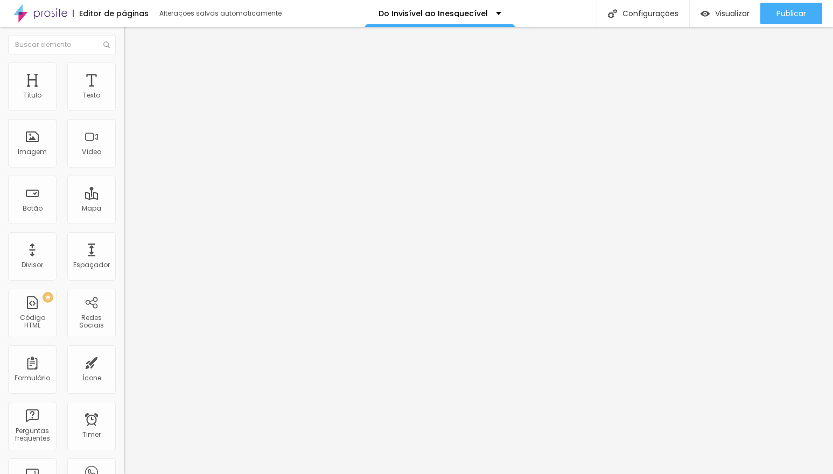
drag, startPoint x: 111, startPoint y: 117, endPoint x: 40, endPoint y: 118, distance: 70.5
click at [124, 110] on input "range" at bounding box center [158, 106] width 69 height 9
click at [134, 72] on span "Avançado" at bounding box center [152, 69] width 36 height 9
drag, startPoint x: 57, startPoint y: 126, endPoint x: 48, endPoint y: 126, distance: 8.6
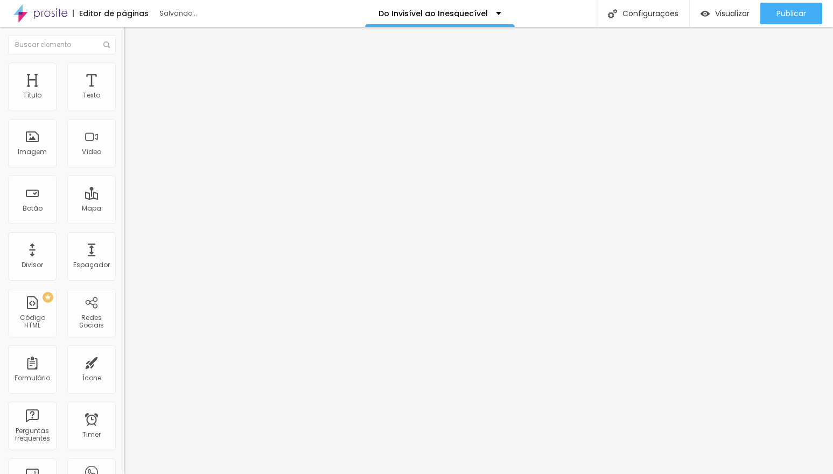
click at [124, 350] on input "range" at bounding box center [158, 354] width 69 height 9
click at [124, 198] on input "range" at bounding box center [158, 202] width 69 height 9
drag, startPoint x: 46, startPoint y: 127, endPoint x: 38, endPoint y: 126, distance: 8.7
click at [124, 350] on input "range" at bounding box center [158, 354] width 69 height 9
click at [124, 101] on input "text" at bounding box center [188, 95] width 129 height 11
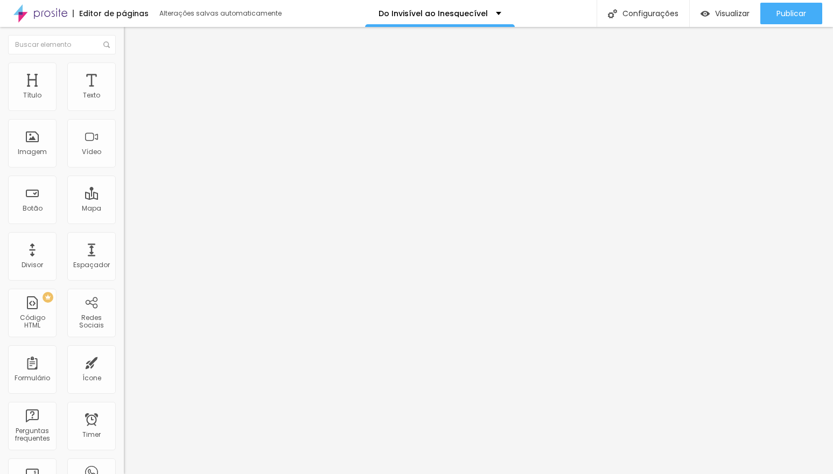
paste input "[URL][DOMAIN_NAME]"
click at [134, 73] on span "Estilo" at bounding box center [142, 69] width 17 height 9
click at [134, 64] on span "Conteúdo" at bounding box center [150, 58] width 33 height 9
click at [124, 161] on span "21:9 Ultrawide" at bounding box center [146, 156] width 44 height 9
click at [124, 178] on span "Wide" at bounding box center [132, 173] width 17 height 9
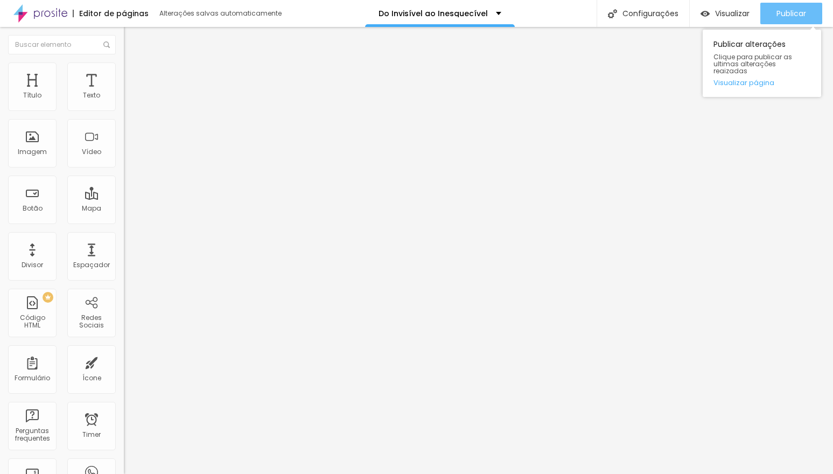
click at [789, 12] on span "Publicar" at bounding box center [791, 13] width 30 height 9
click at [124, 109] on span "Titulo 3" at bounding box center [139, 104] width 30 height 9
click at [124, 131] on div "Titulo 6 H6" at bounding box center [186, 128] width 124 height 6
drag, startPoint x: 89, startPoint y: 226, endPoint x: 35, endPoint y: 224, distance: 53.9
click at [124, 258] on input "range" at bounding box center [158, 262] width 69 height 9
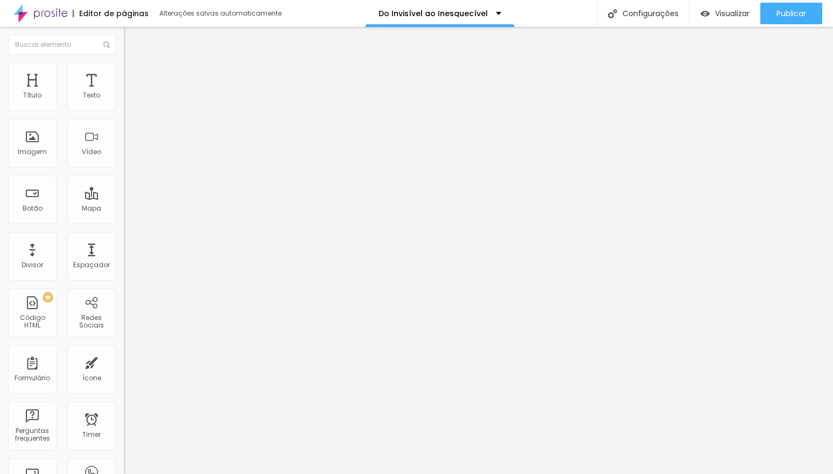
click at [124, 258] on input "range" at bounding box center [158, 262] width 69 height 9
click at [124, 102] on span "Titulo 2" at bounding box center [141, 94] width 35 height 13
click at [124, 130] on div "Titulo 6 H6" at bounding box center [186, 127] width 124 height 6
click at [124, 117] on span "Titulo 4" at bounding box center [138, 112] width 29 height 9
click at [134, 74] on span "Avançado" at bounding box center [152, 69] width 36 height 9
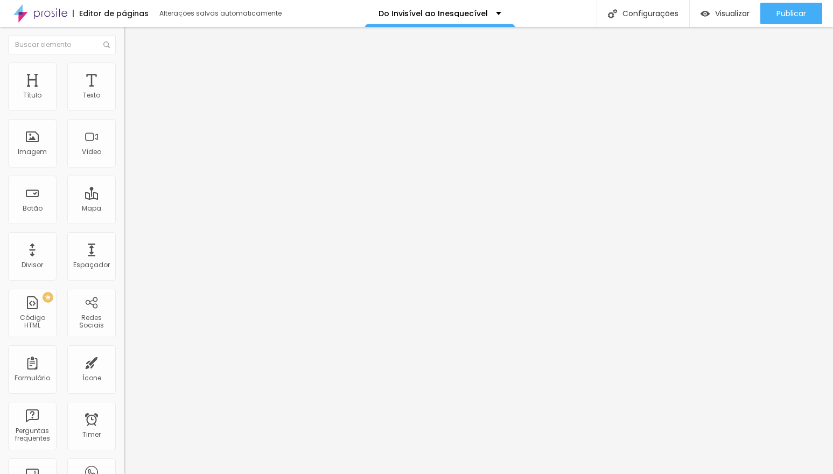
click at [124, 61] on img at bounding box center [129, 57] width 10 height 10
click at [134, 74] on span "Avançado" at bounding box center [152, 69] width 36 height 9
click at [124, 71] on li "Estilo" at bounding box center [186, 67] width 124 height 11
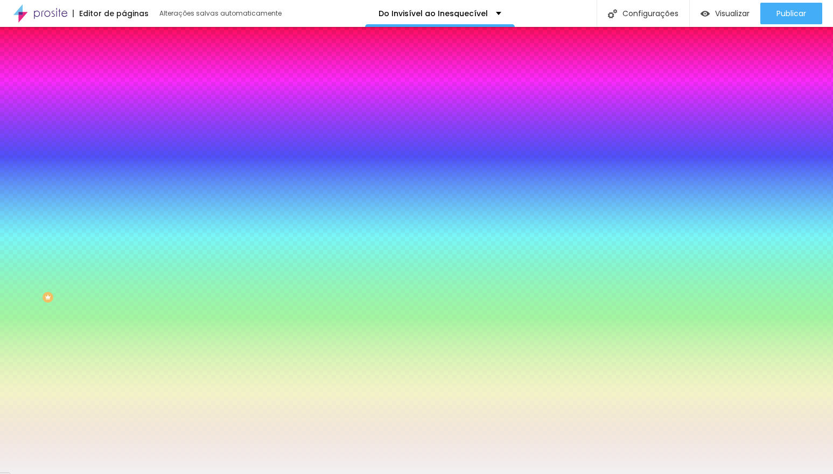
drag, startPoint x: 111, startPoint y: 108, endPoint x: 78, endPoint y: 107, distance: 32.8
click at [124, 107] on div "#F2F1F1" at bounding box center [186, 108] width 124 height 11
paste input "203459"
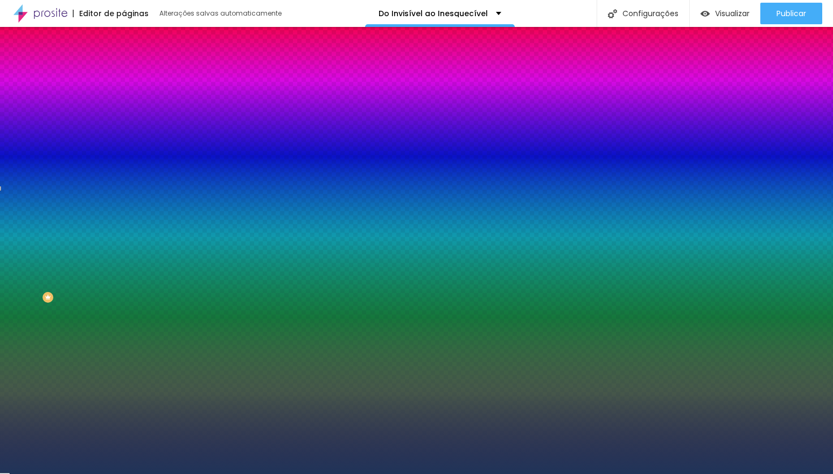
click at [124, 158] on div "Editar Coluna Conteúdo Estilo Avançado Cor de fundo Voltar ao padrão #203459 0 …" at bounding box center [186, 250] width 124 height 447
drag, startPoint x: 26, startPoint y: 130, endPoint x: 13, endPoint y: 131, distance: 12.4
click at [124, 131] on div "0 Borda arredondada" at bounding box center [186, 190] width 124 height 152
click at [134, 76] on span "Avançado" at bounding box center [152, 80] width 36 height 9
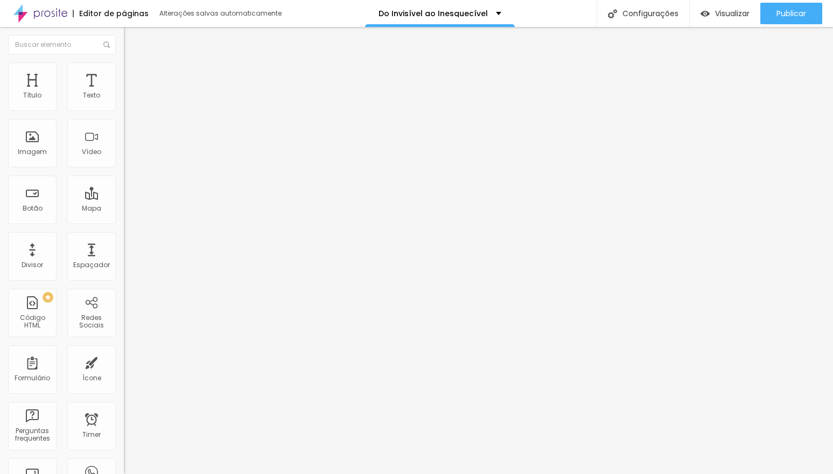
drag, startPoint x: 73, startPoint y: 105, endPoint x: 82, endPoint y: 118, distance: 15.5
click at [124, 110] on div "50 px Espaçamento Interno" at bounding box center [186, 160] width 124 height 152
click at [134, 64] on span "Conteúdo" at bounding box center [150, 58] width 33 height 9
click at [134, 74] on span "Avançado" at bounding box center [152, 69] width 36 height 9
click at [124, 69] on li "Avançado" at bounding box center [186, 67] width 124 height 11
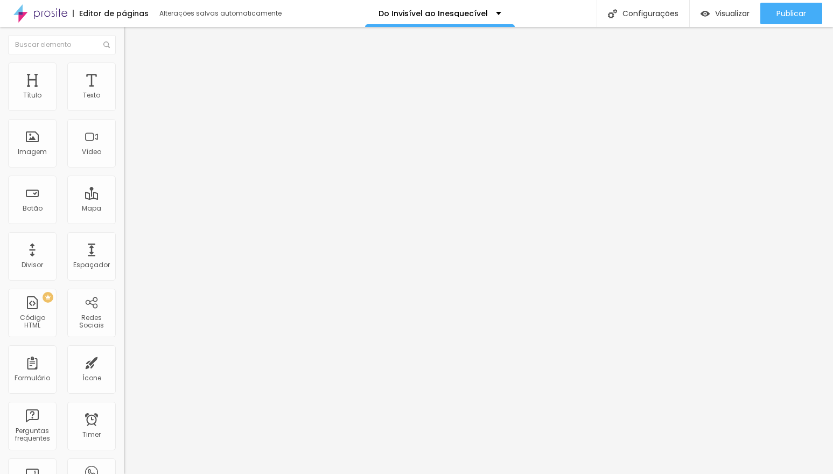
click at [134, 64] on span "Estilo" at bounding box center [142, 58] width 17 height 9
click at [132, 39] on img "button" at bounding box center [136, 39] width 9 height 9
click at [132, 40] on img "button" at bounding box center [136, 39] width 9 height 9
click at [132, 41] on img "button" at bounding box center [136, 39] width 9 height 9
click at [124, 71] on li "Estilo" at bounding box center [186, 67] width 124 height 11
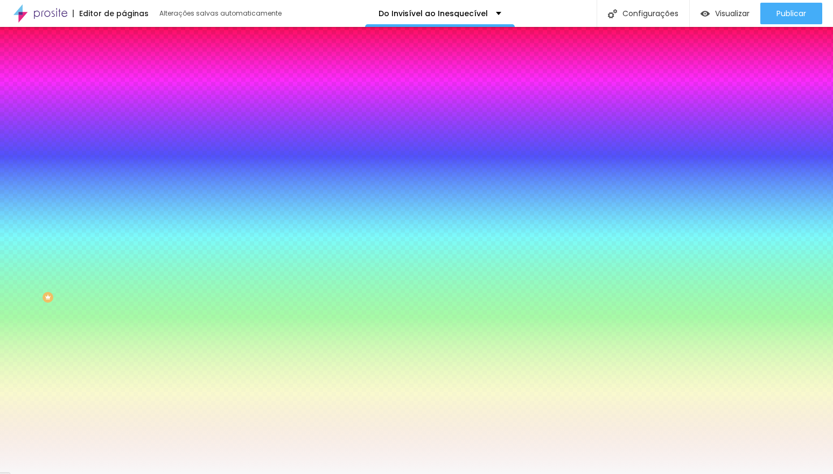
drag, startPoint x: 111, startPoint y: 107, endPoint x: 80, endPoint y: 104, distance: 31.3
click at [124, 104] on div "#F8F8F8" at bounding box center [186, 108] width 124 height 11
paste input "203459"
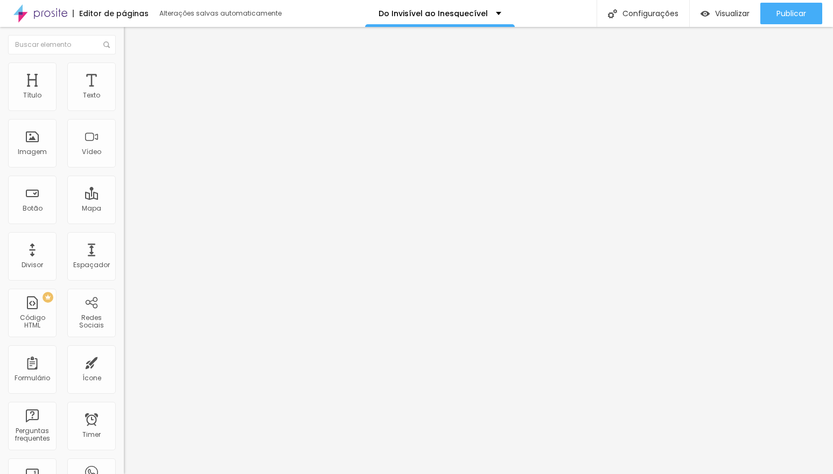
click at [124, 69] on img at bounding box center [129, 67] width 10 height 10
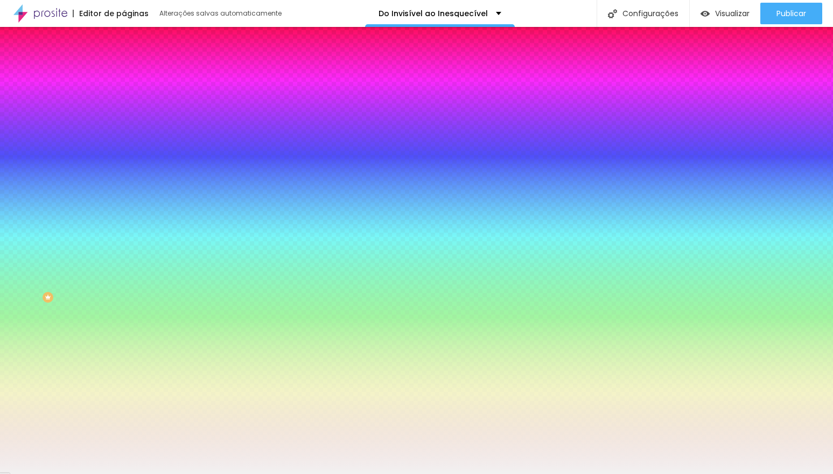
drag, startPoint x: 111, startPoint y: 109, endPoint x: 77, endPoint y: 109, distance: 34.5
click at [124, 108] on input "#F2F1F1" at bounding box center [188, 108] width 129 height 11
paste input "203459"
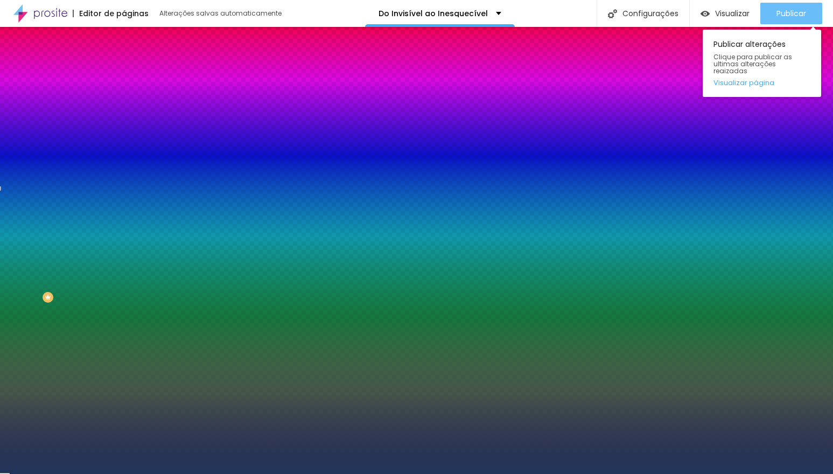
click at [782, 15] on span "Publicar" at bounding box center [791, 13] width 30 height 9
